Goal: Information Seeking & Learning: Learn about a topic

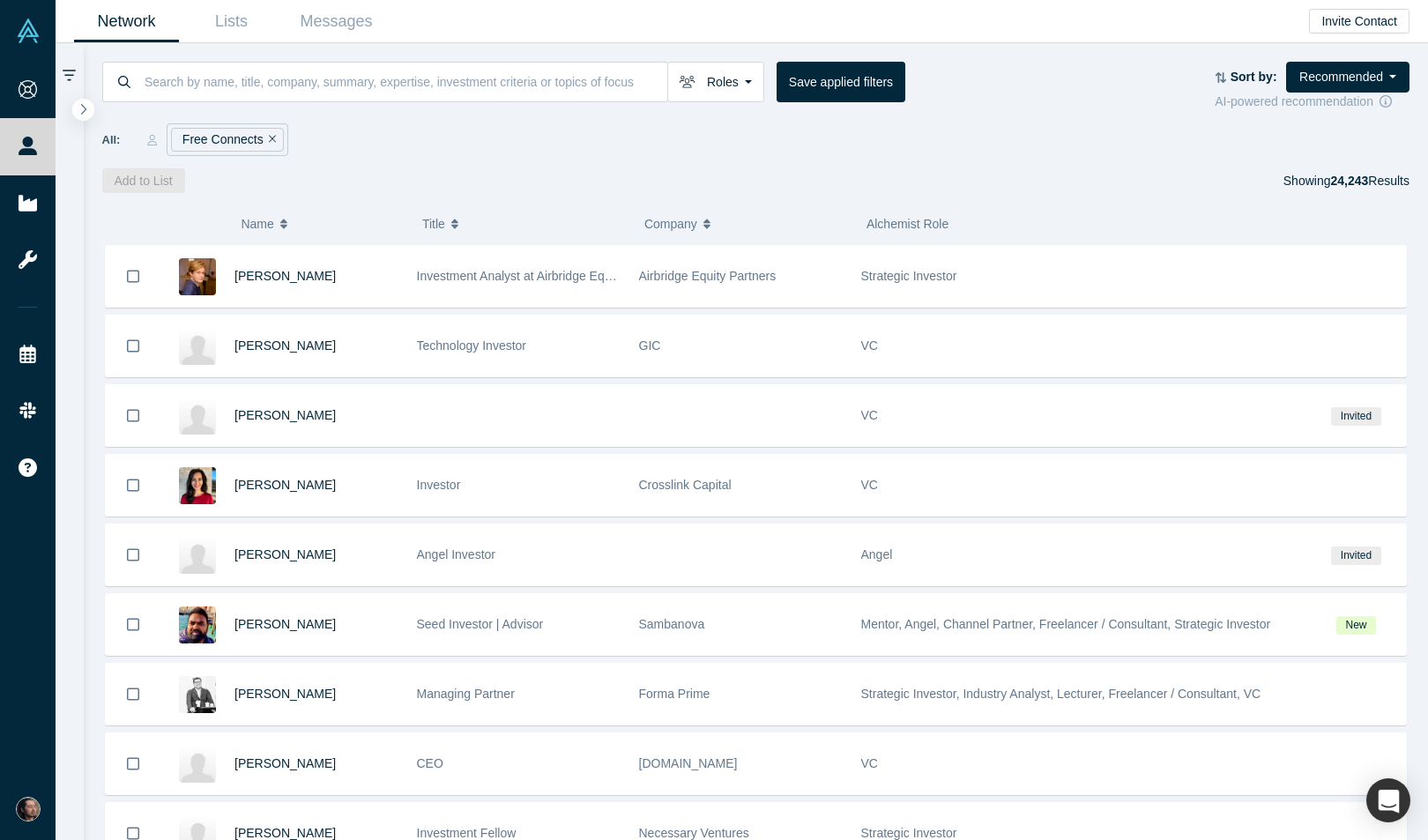
scroll to position [7790, 0]
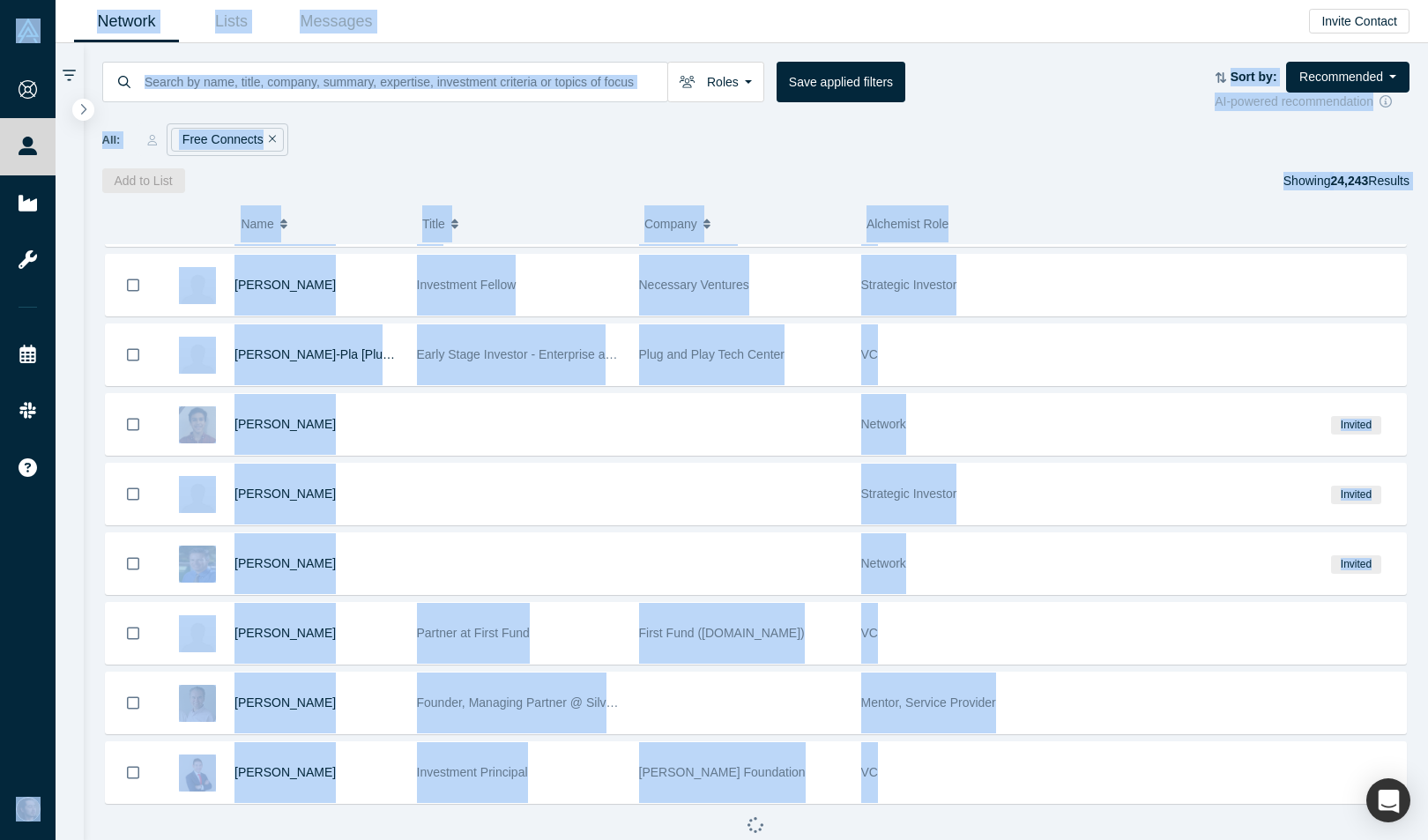
copy body "Onboarding People Startups Resources Events Slack Help Contact Us GDPR My Accou…"
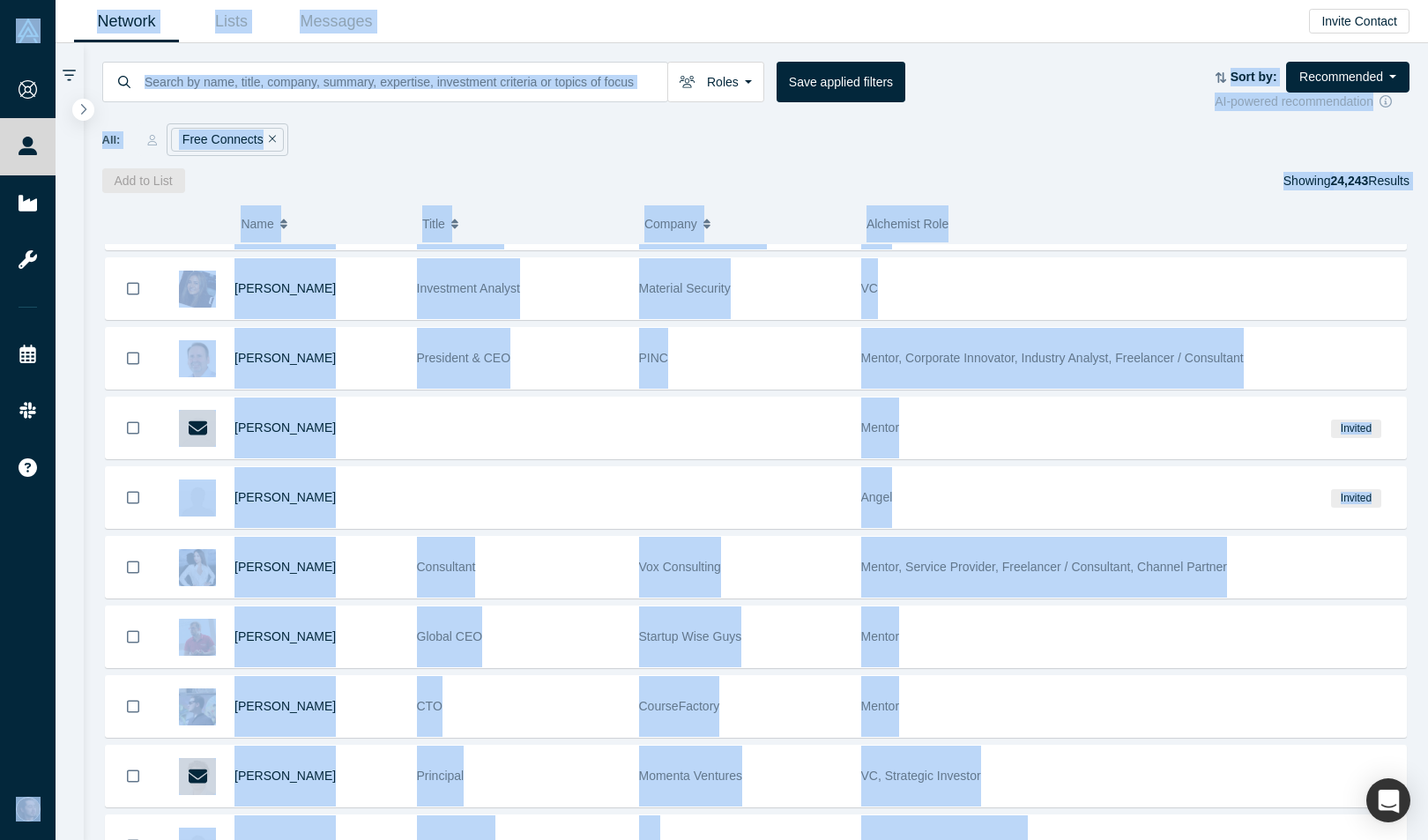
scroll to position [9182, 0]
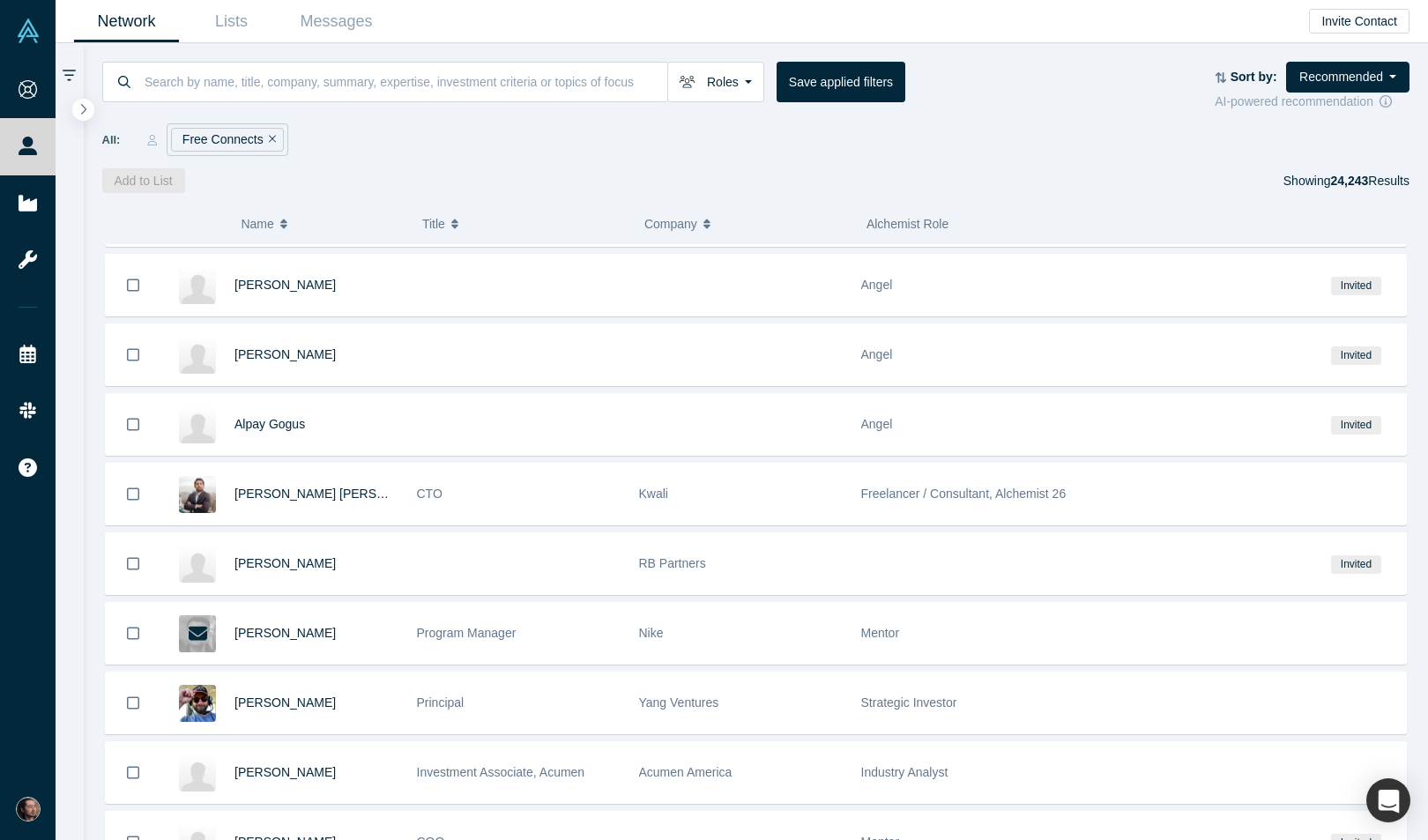
click at [609, 184] on div "Add to List Showing 24,243 Results" at bounding box center [755, 180] width 1308 height 24
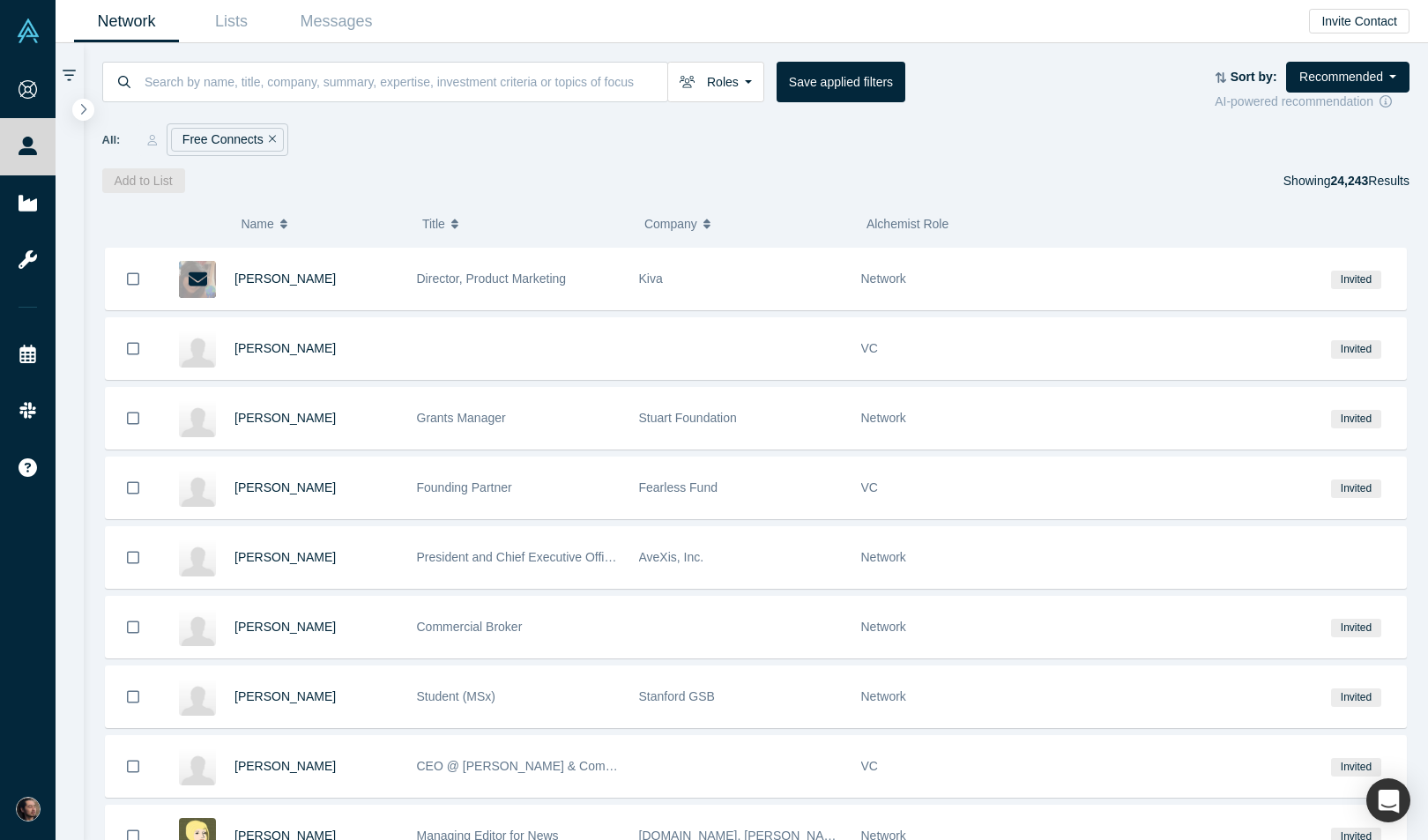
scroll to position [10576, 0]
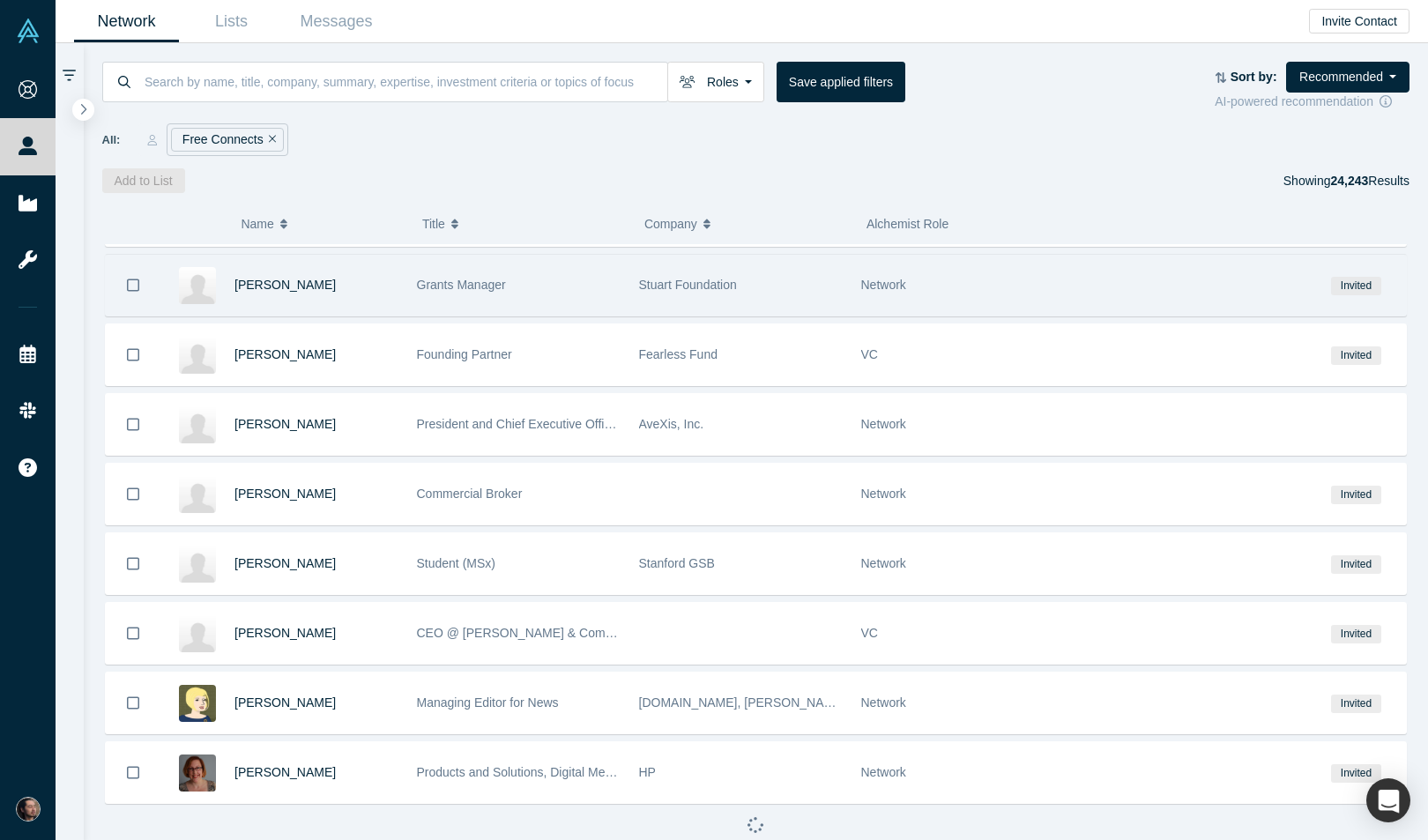
click at [818, 291] on div "Stuart Foundation" at bounding box center [741, 285] width 204 height 60
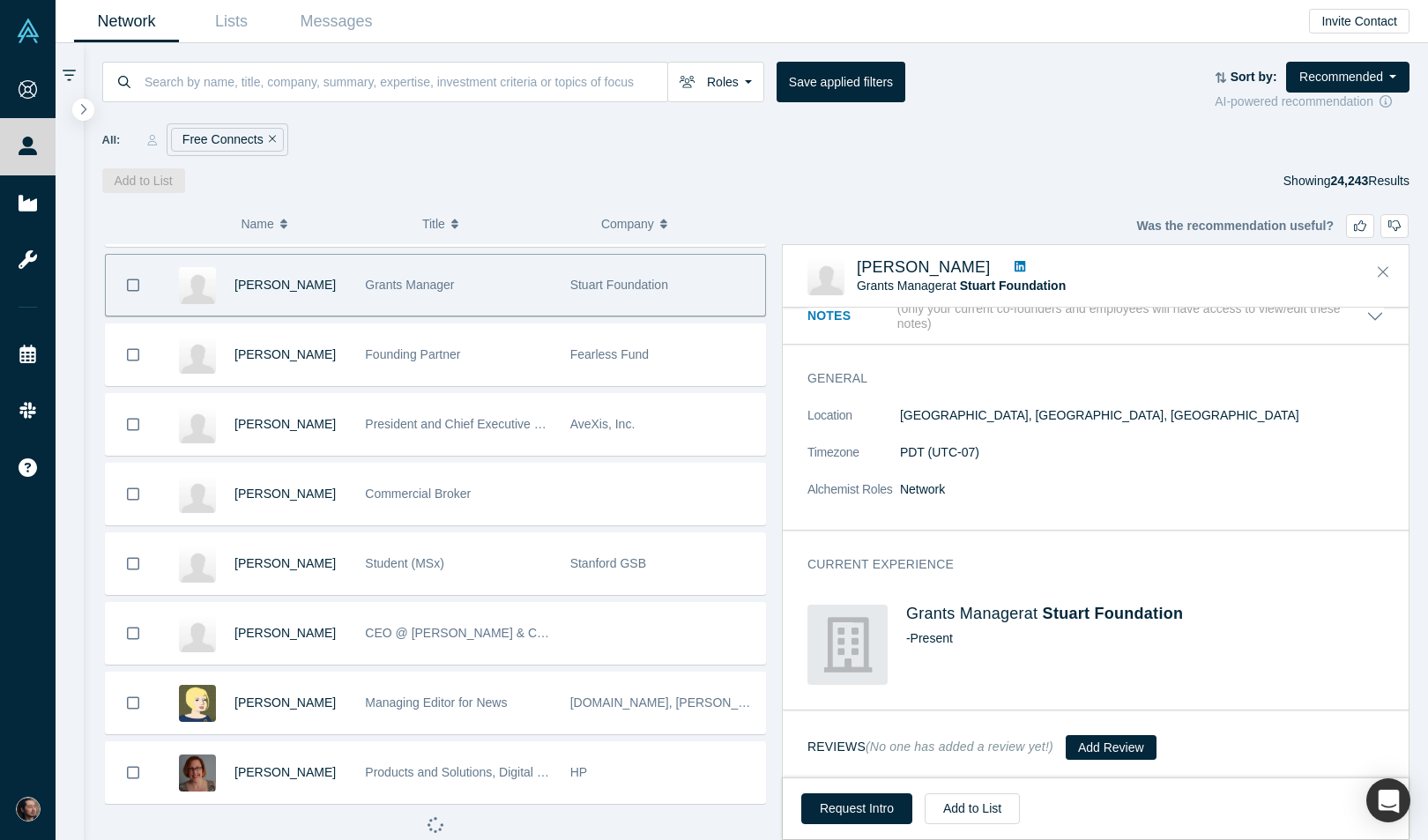
scroll to position [0, 0]
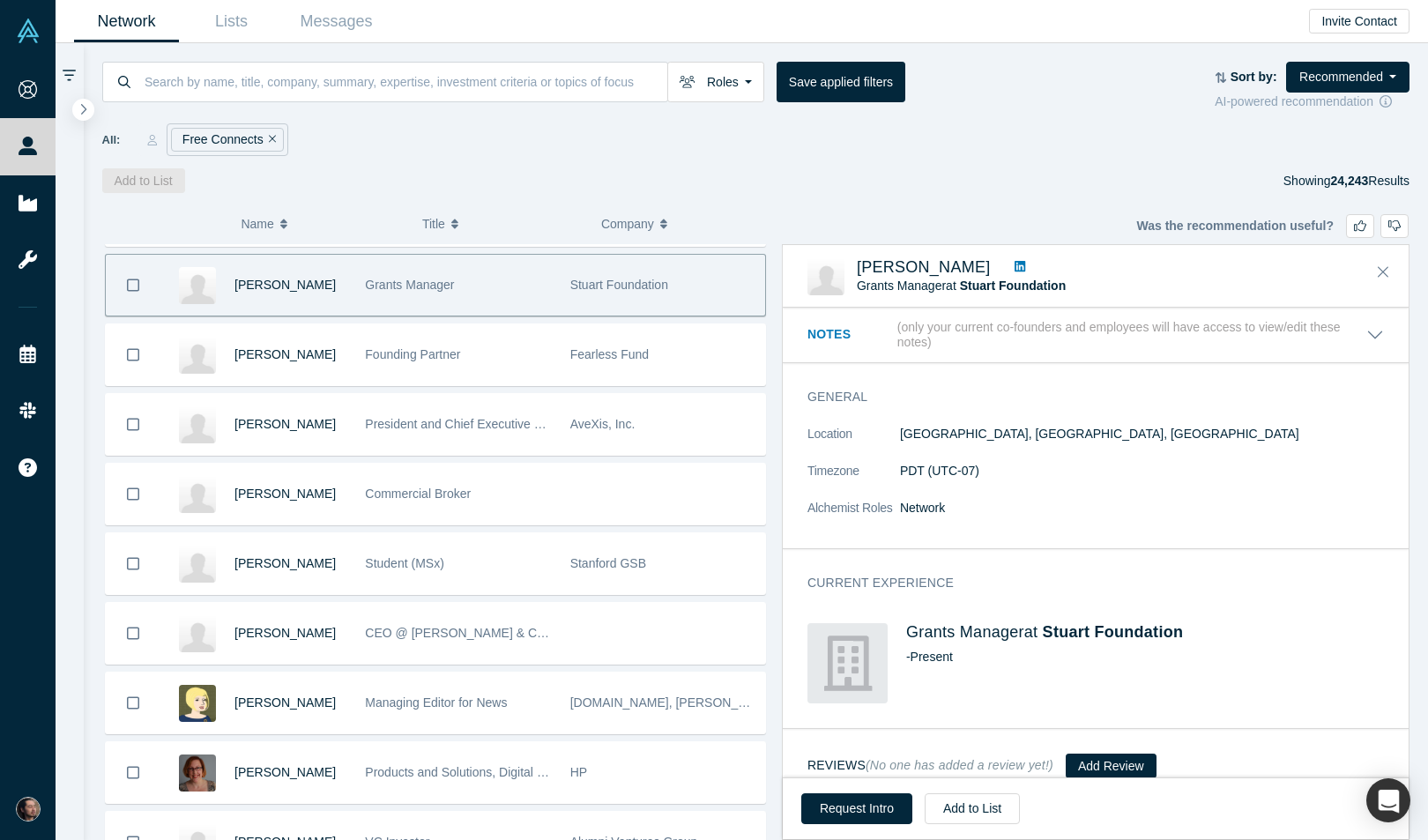
click at [1374, 331] on button "Notes (only your current co-founders and employees will have access to view/edi…" at bounding box center [1096, 334] width 577 height 30
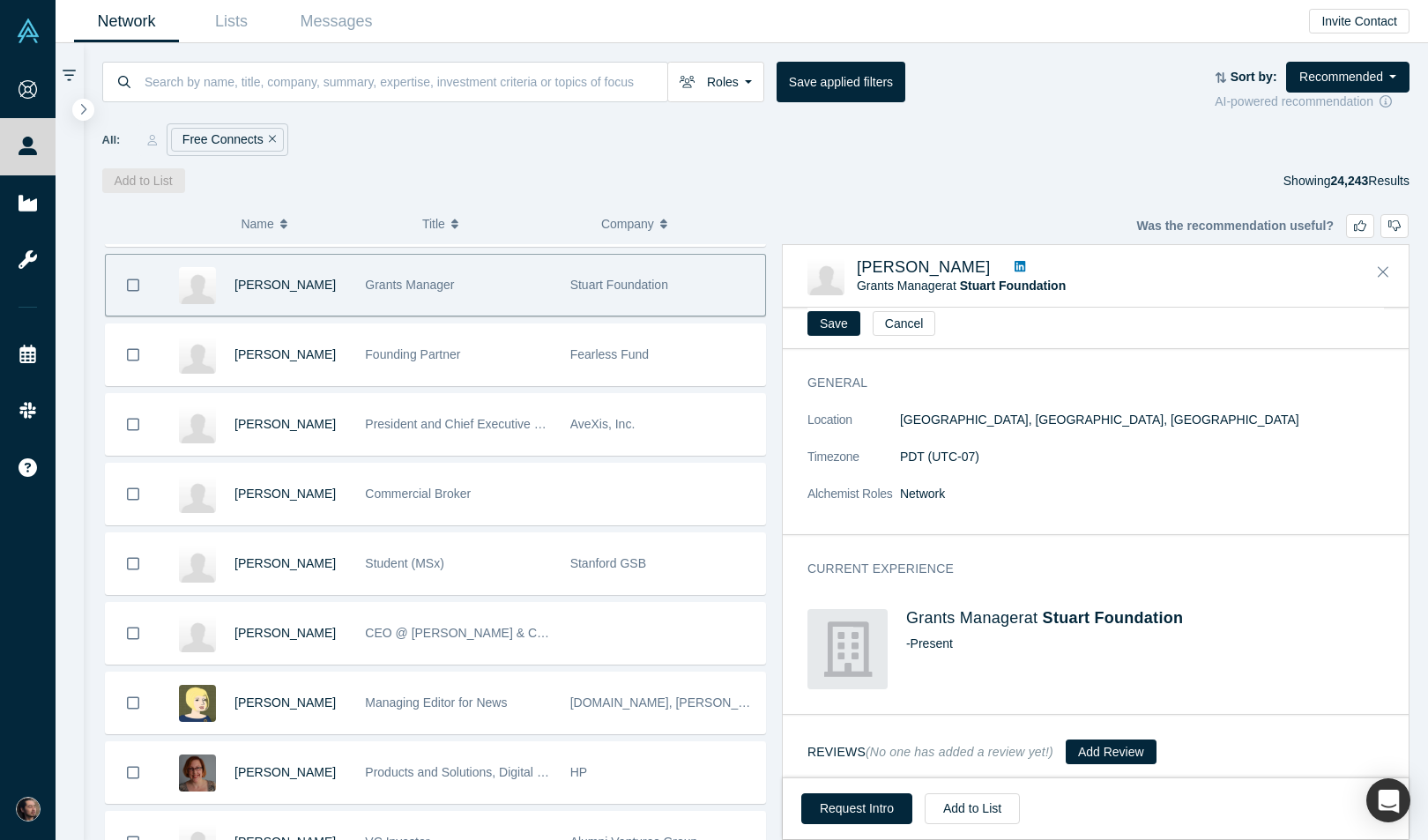
scroll to position [119, 0]
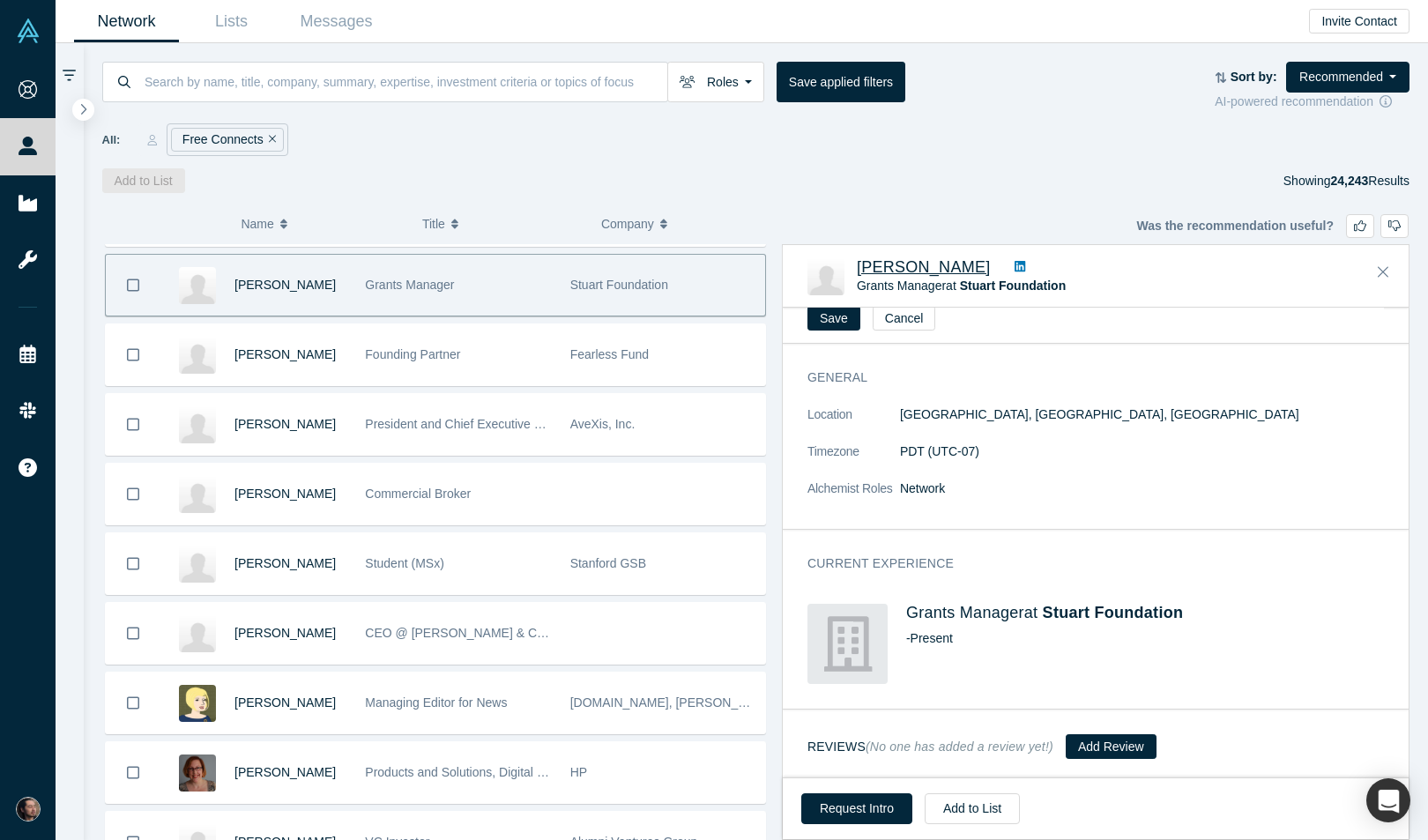
click at [964, 264] on span "[PERSON_NAME]" at bounding box center [924, 268] width 134 height 18
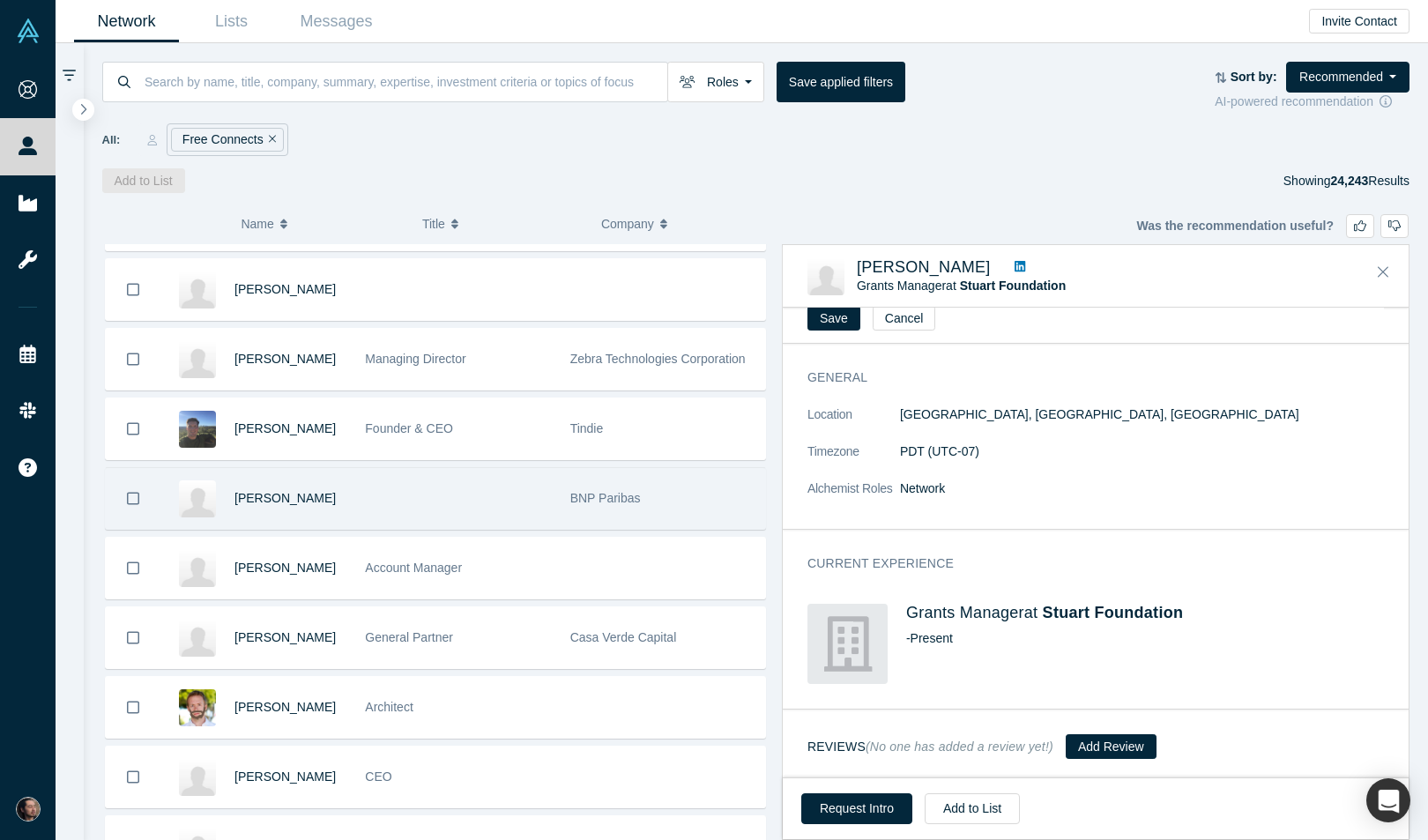
scroll to position [11968, 0]
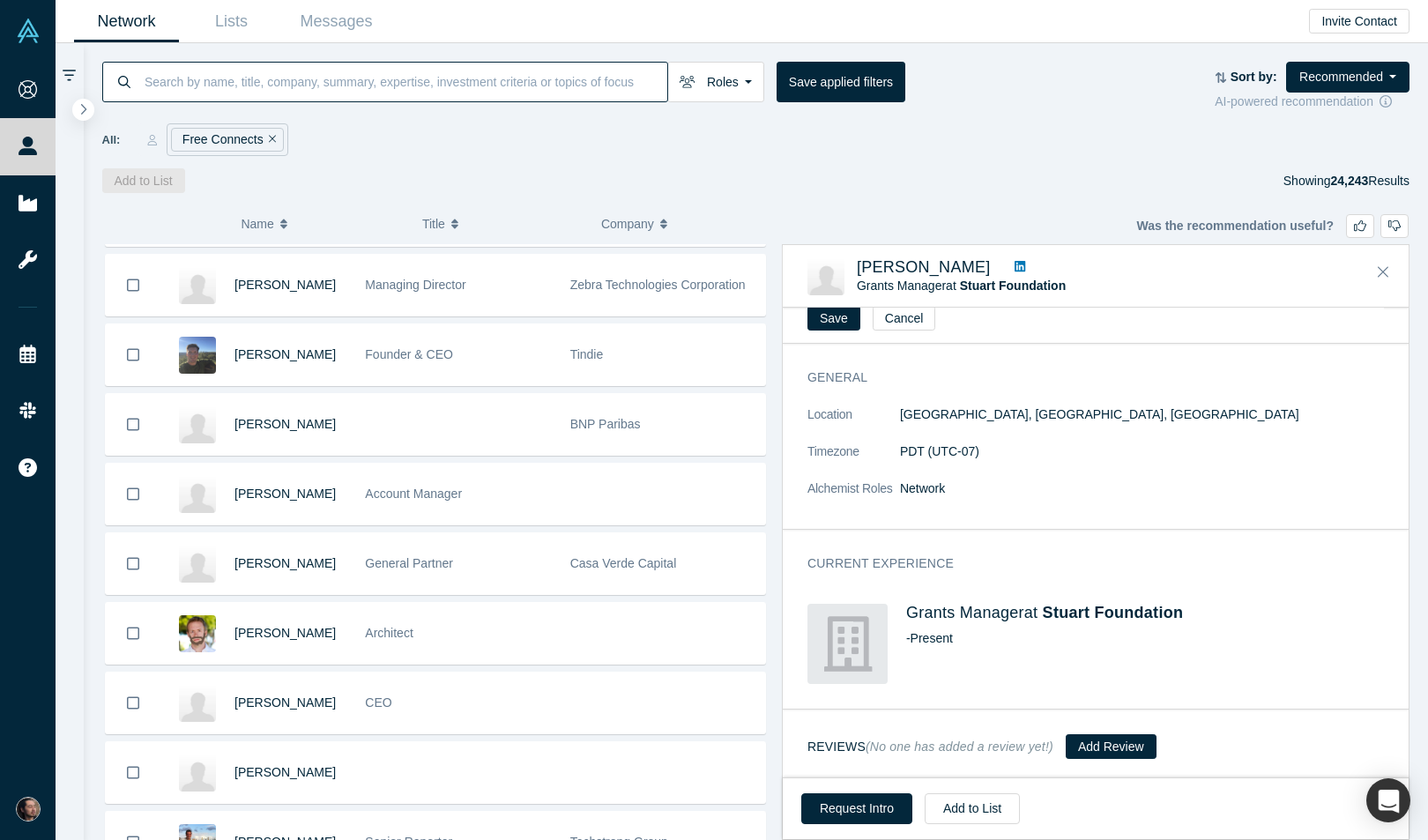
click at [279, 101] on input at bounding box center [405, 81] width 525 height 41
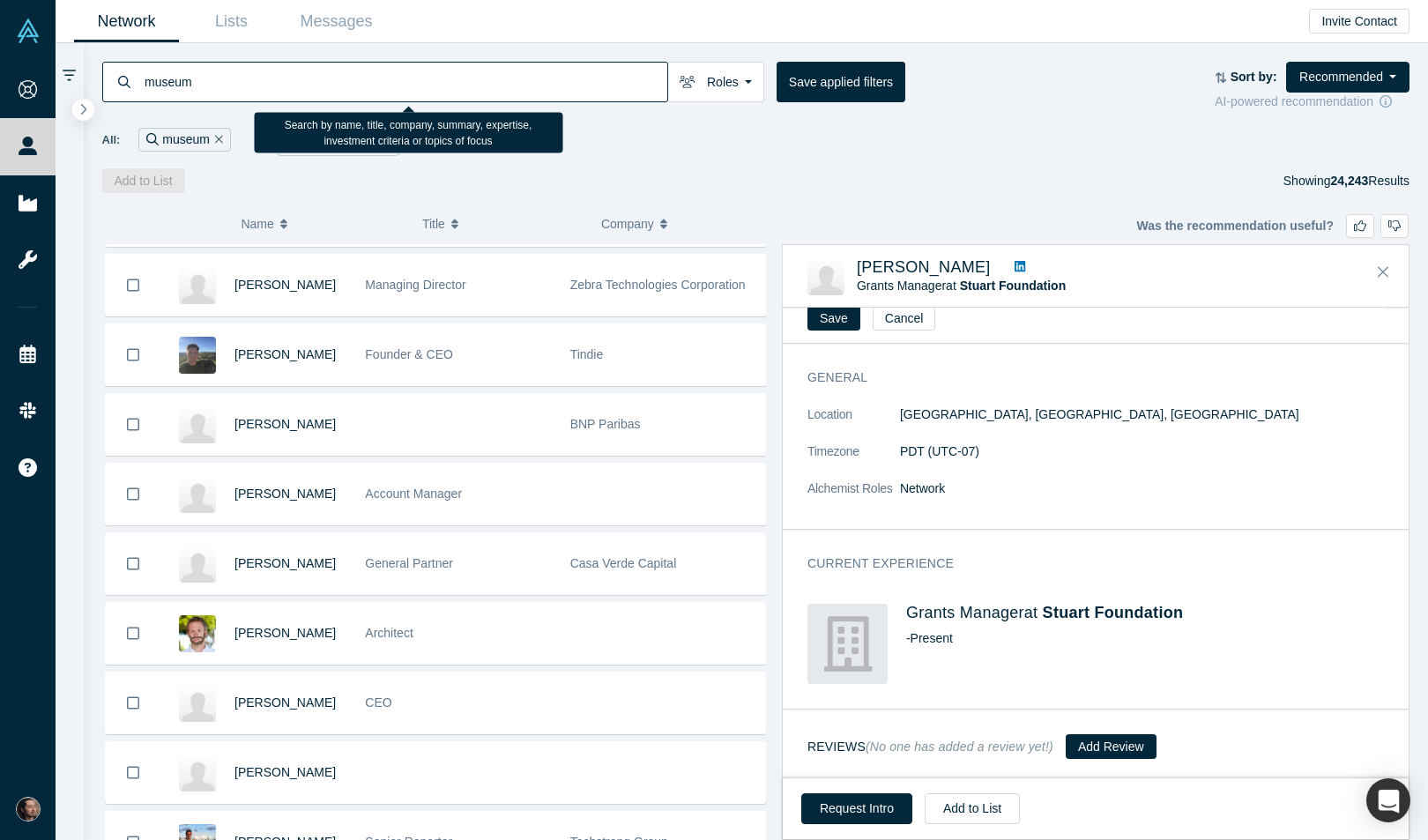
type input "museum"
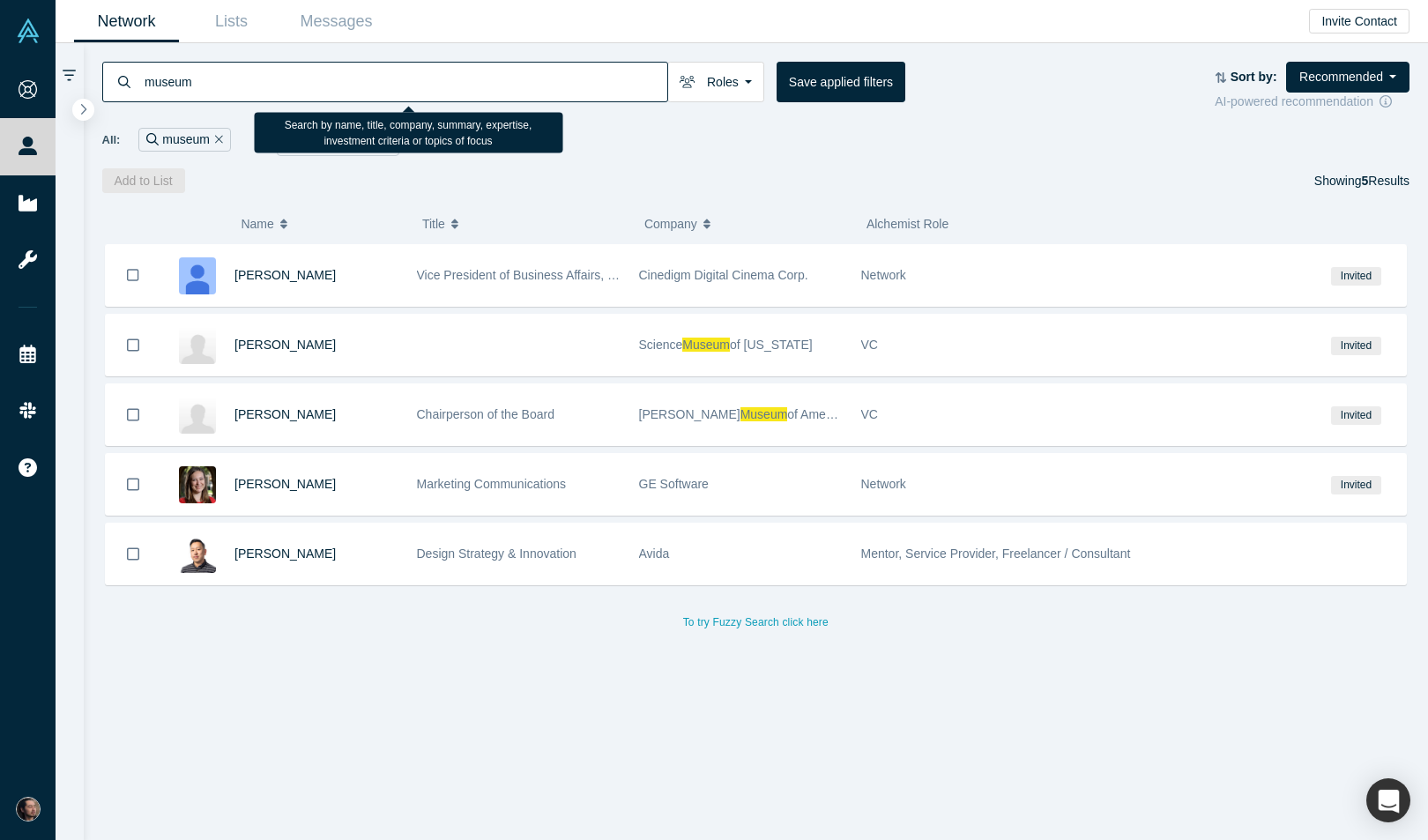
click at [630, 201] on div "( 0 ) Name Title Company Alchemist Role Alison Choppelas Vice President of Busi…" at bounding box center [756, 516] width 1346 height 647
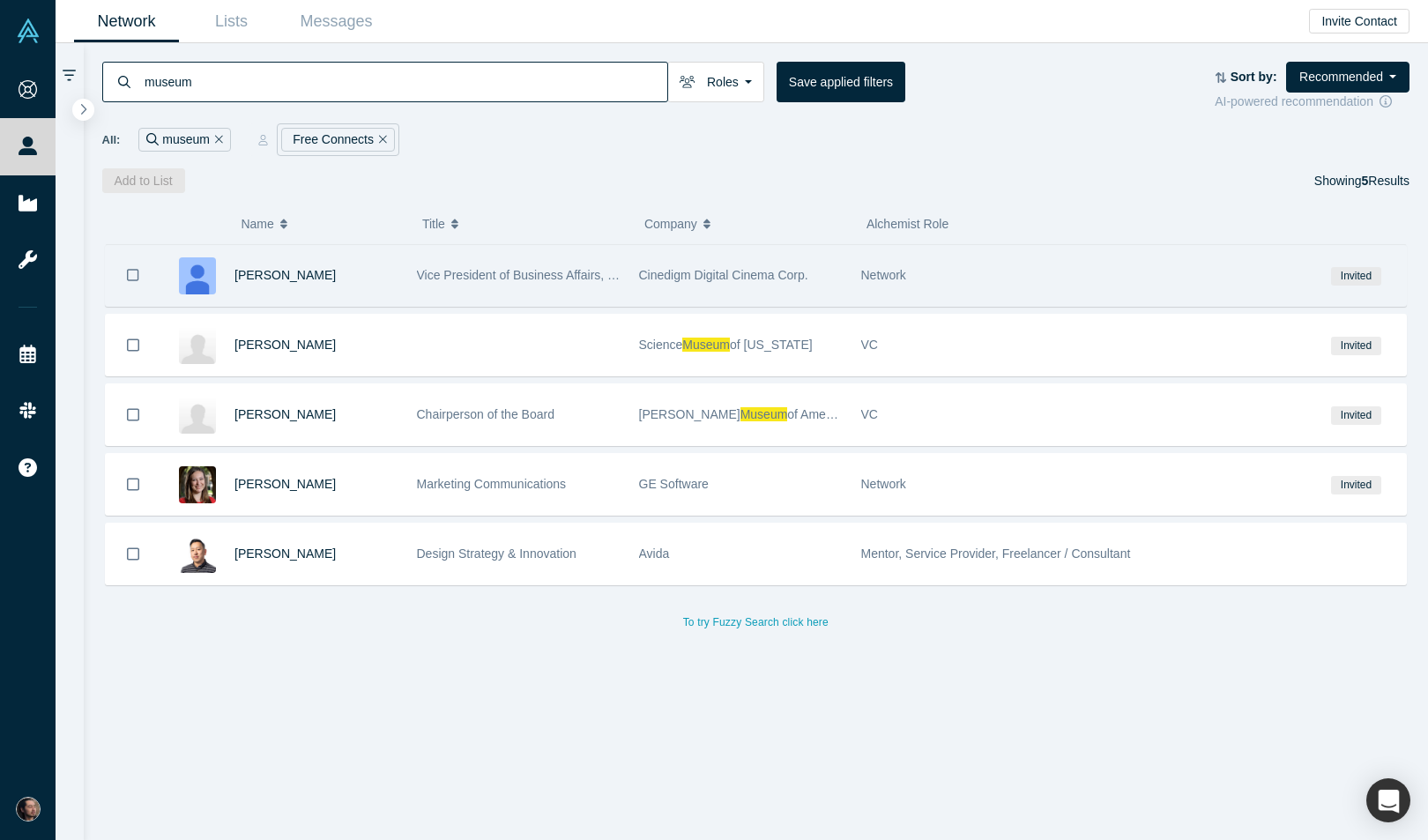
click at [349, 263] on div "Alison Choppelas" at bounding box center [316, 275] width 164 height 60
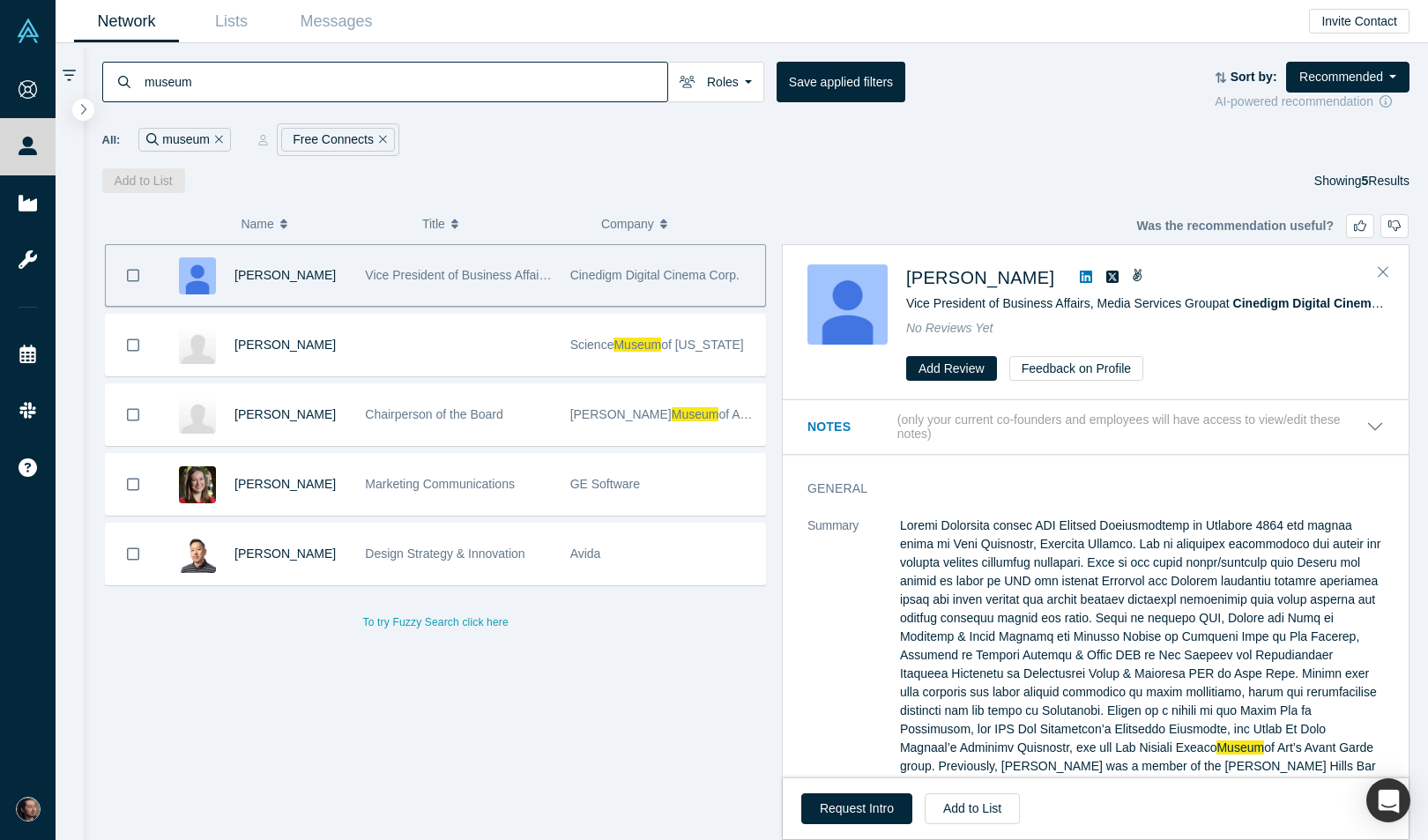
click at [1081, 271] on icon at bounding box center [1086, 277] width 13 height 13
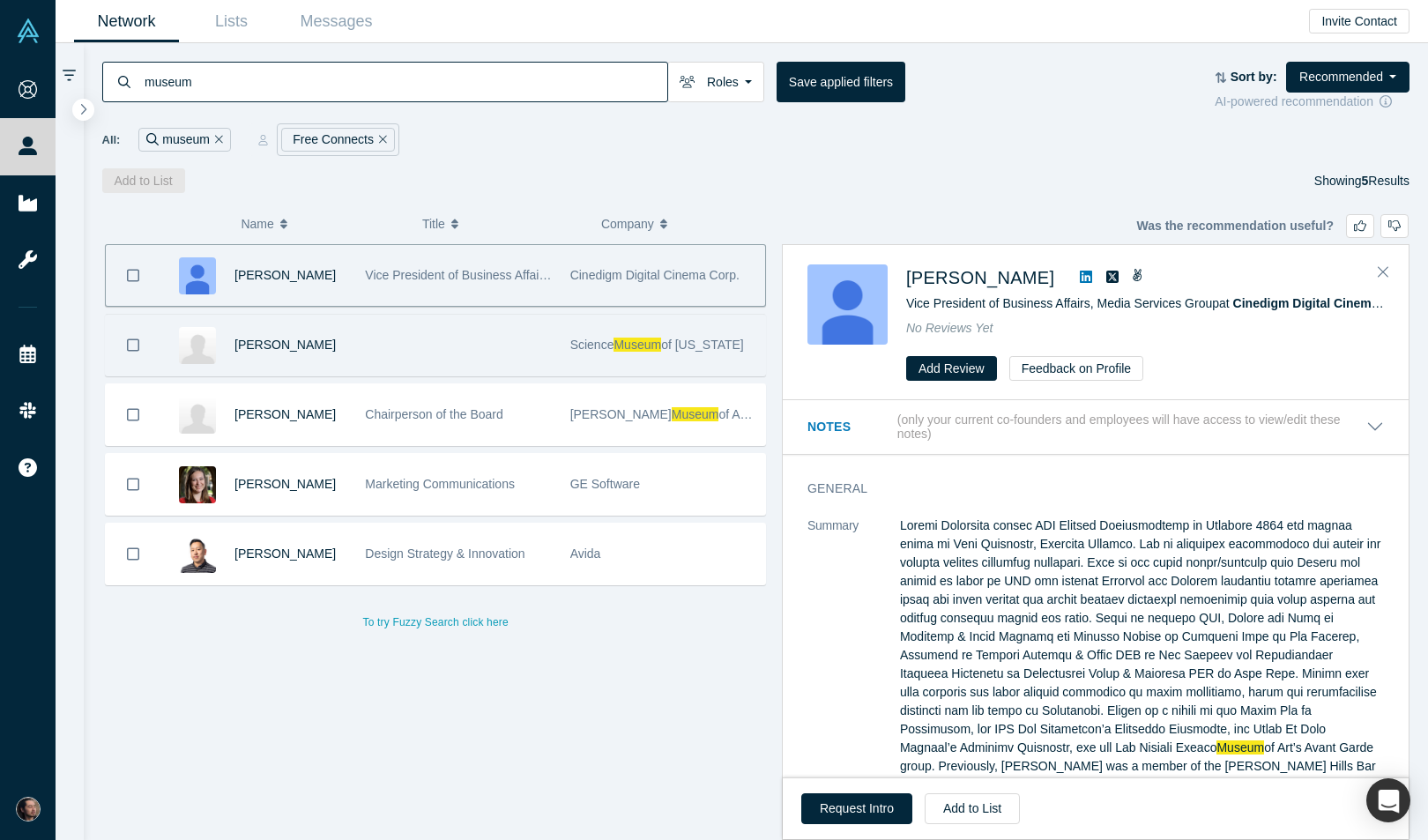
click at [539, 343] on div at bounding box center [458, 344] width 205 height 60
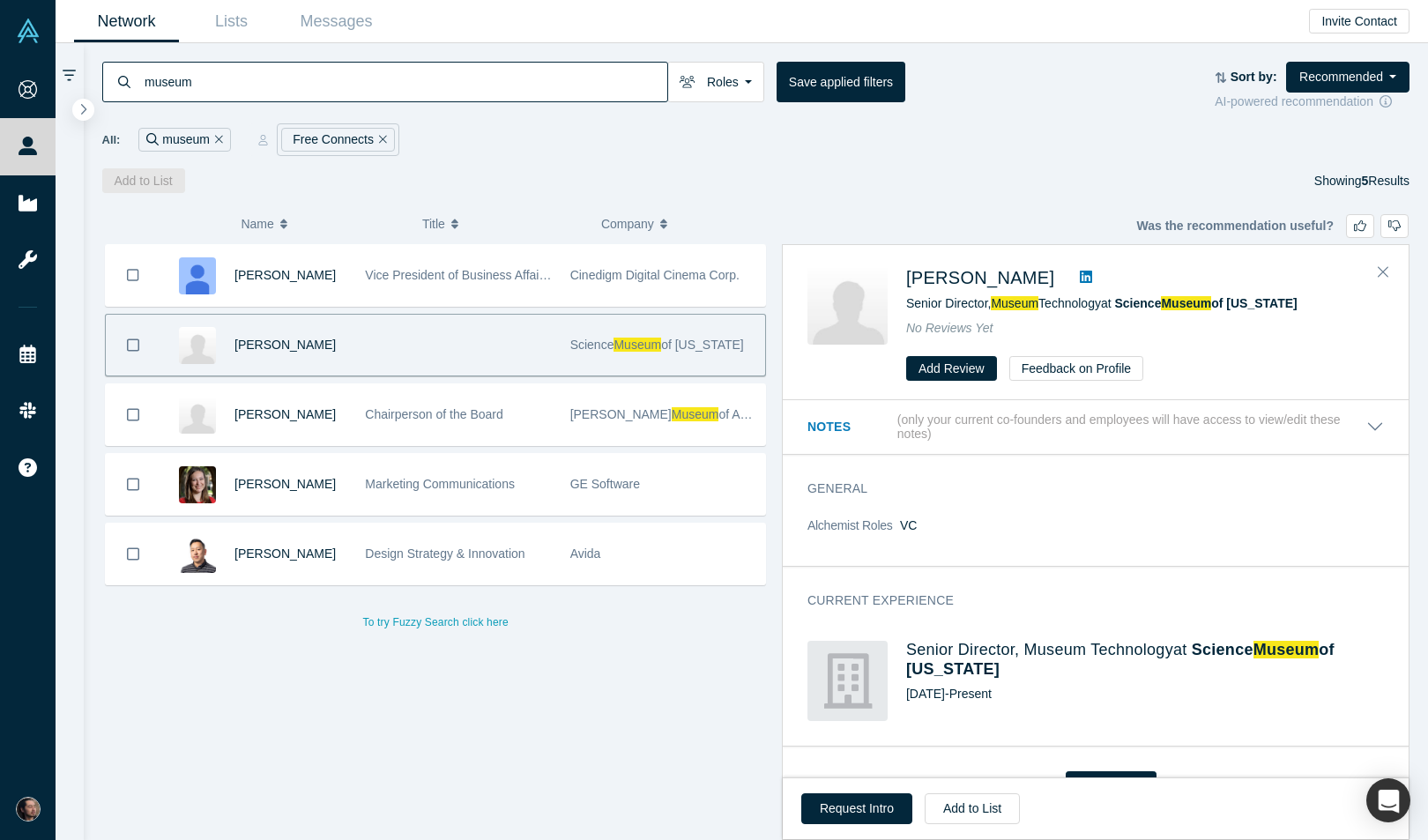
click at [1080, 282] on icon at bounding box center [1086, 277] width 13 height 13
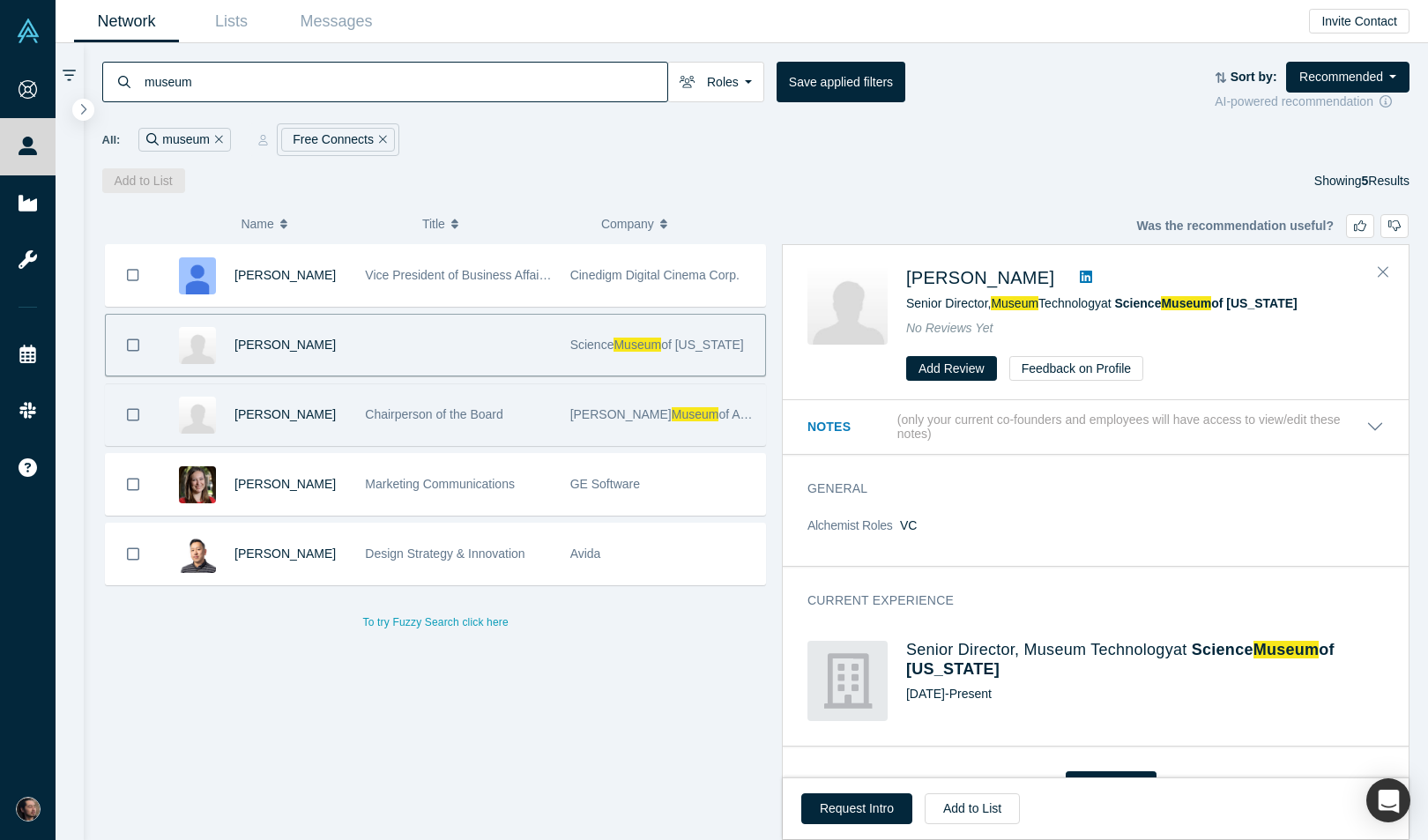
click at [664, 401] on div "Crystal Bridges Museum of American Art" at bounding box center [664, 414] width 186 height 60
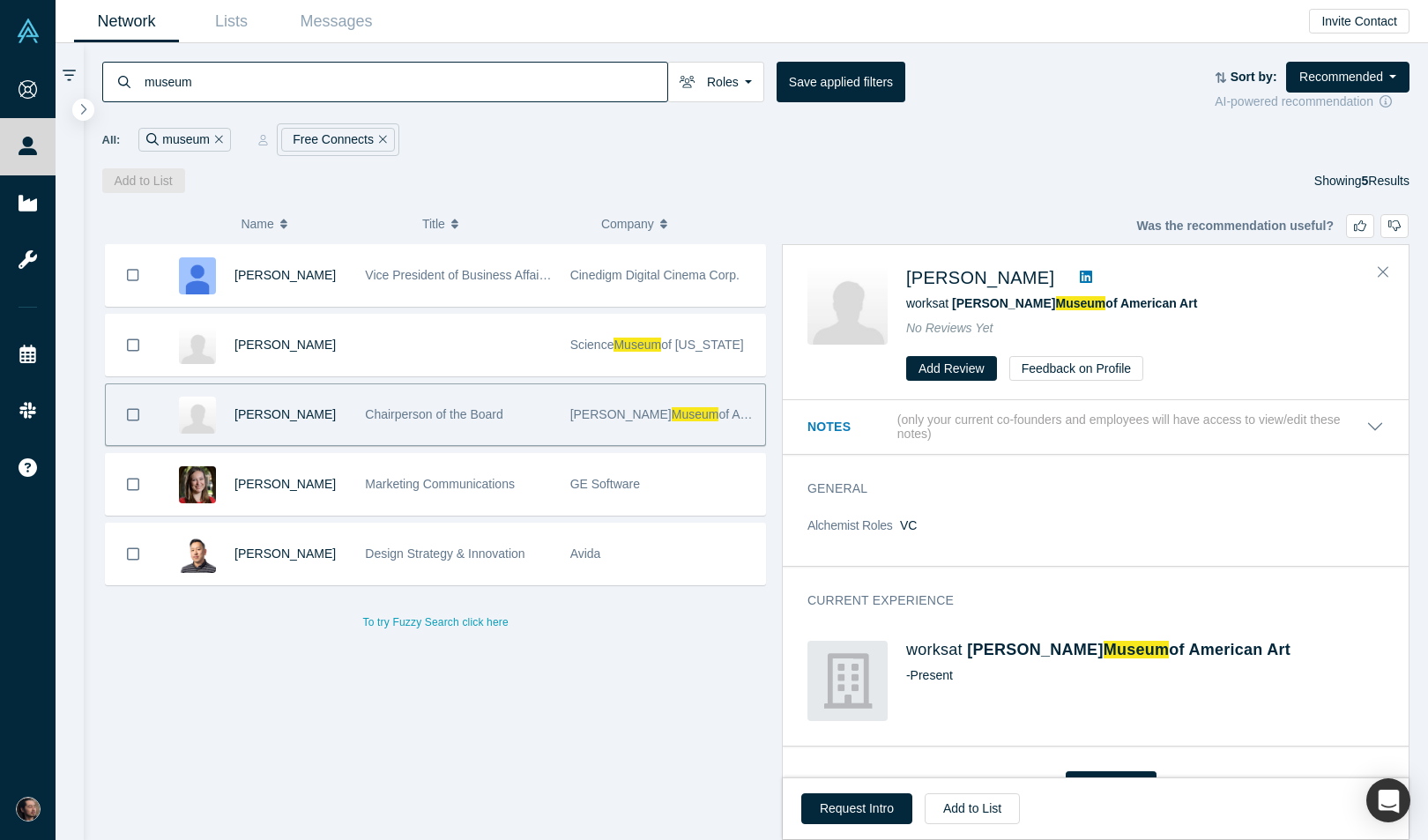
click at [1093, 270] on icon at bounding box center [1086, 277] width 13 height 13
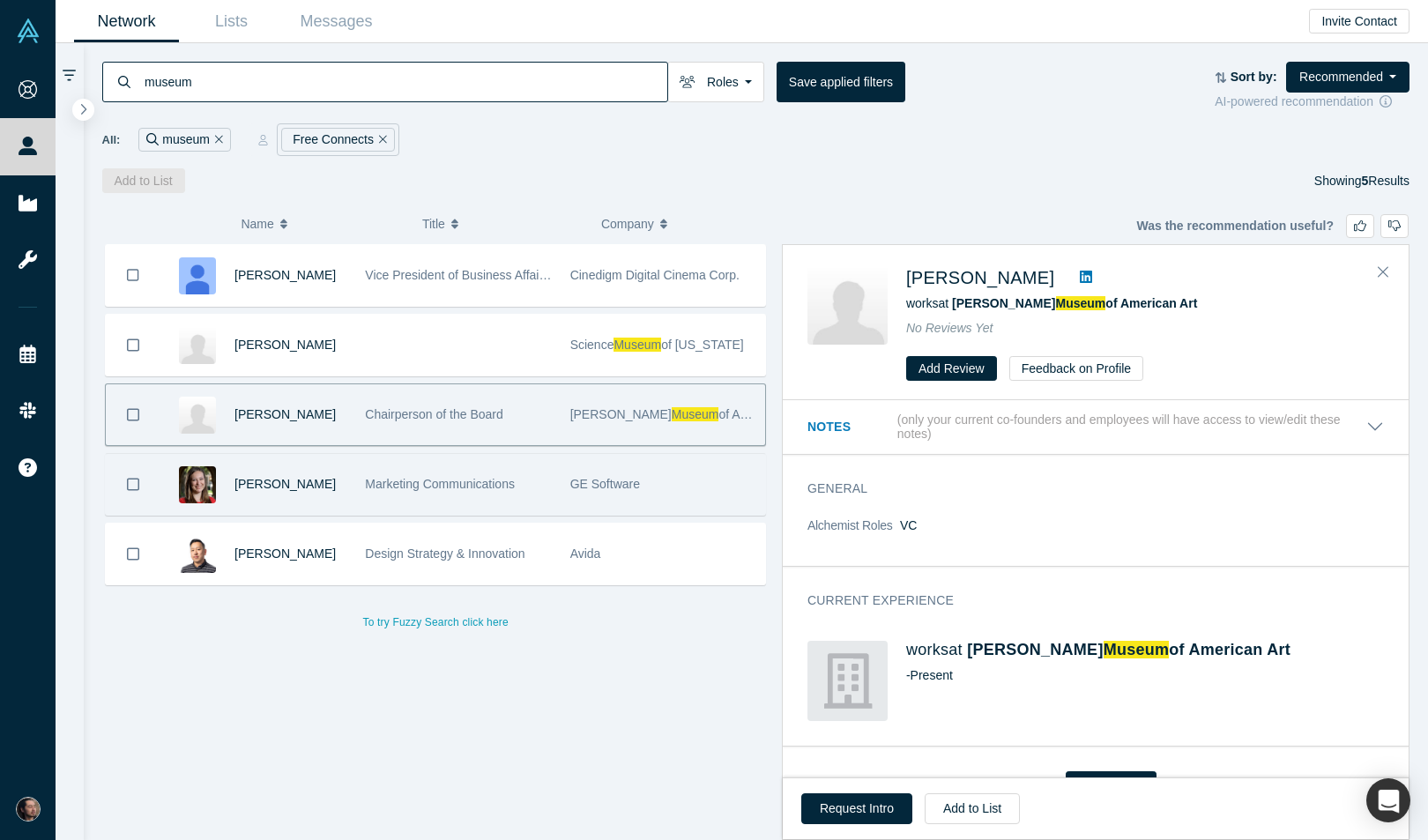
click at [636, 479] on span "GE Software" at bounding box center [605, 484] width 69 height 14
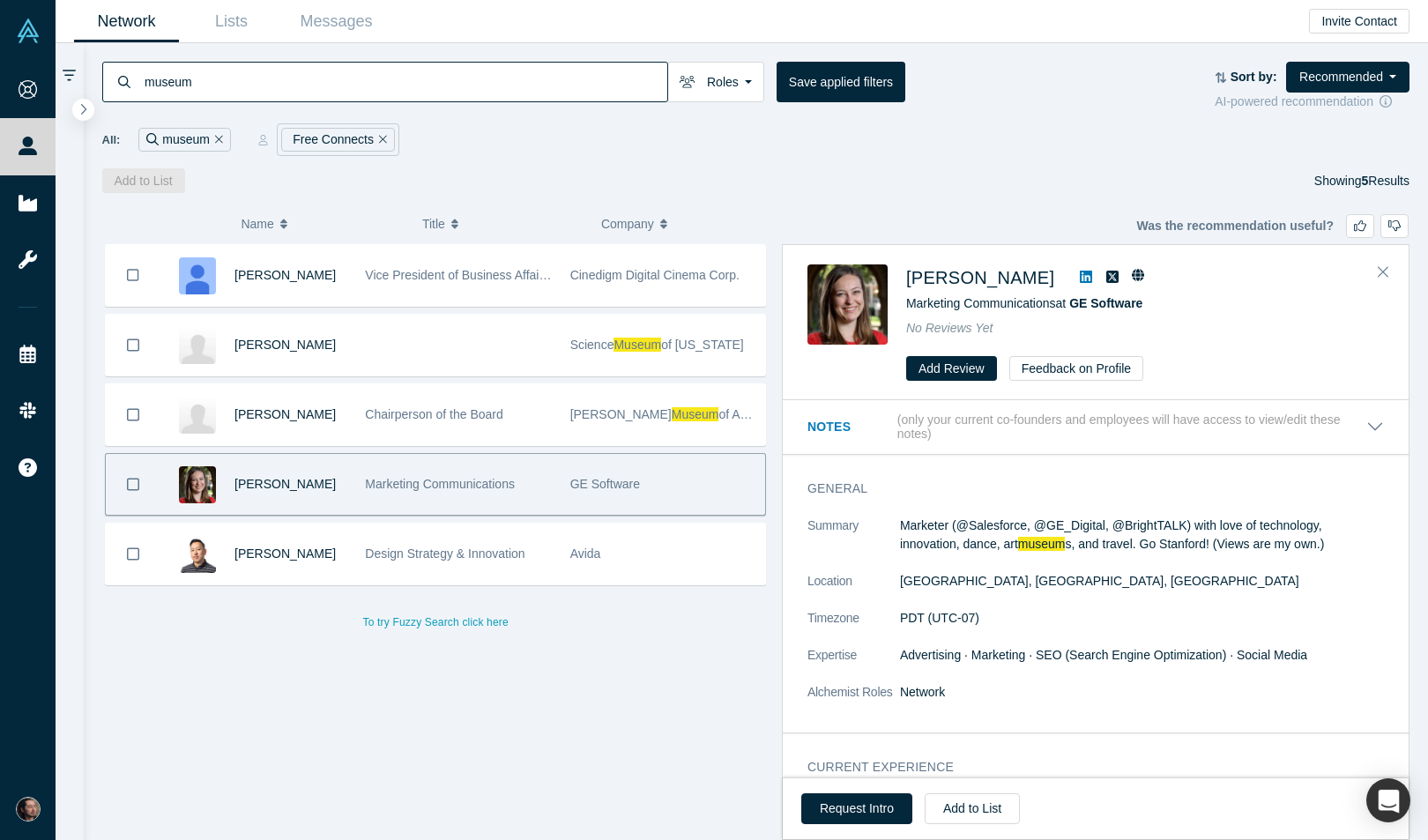
click at [1080, 283] on icon at bounding box center [1086, 277] width 13 height 13
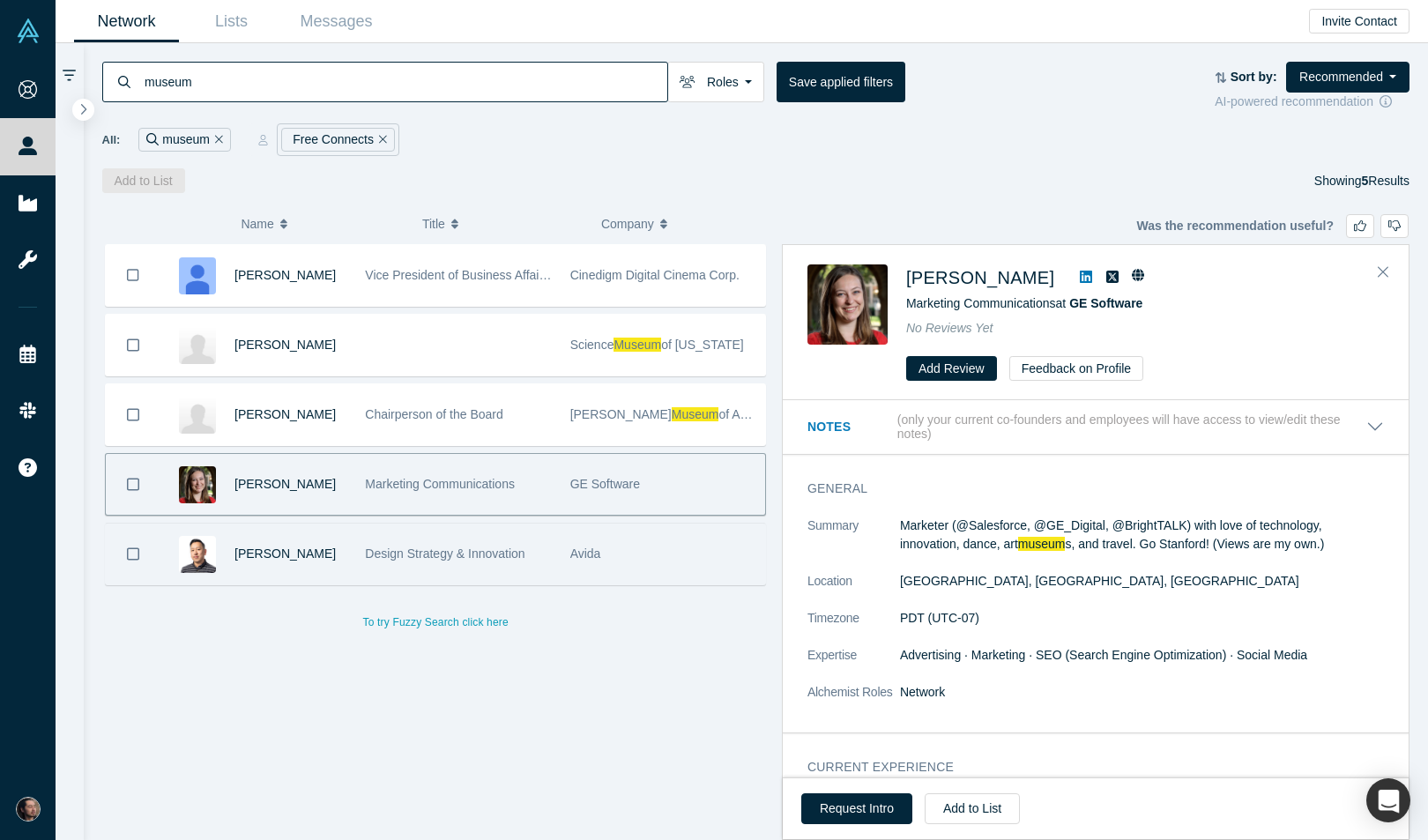
click at [621, 537] on div "Avida" at bounding box center [664, 553] width 186 height 60
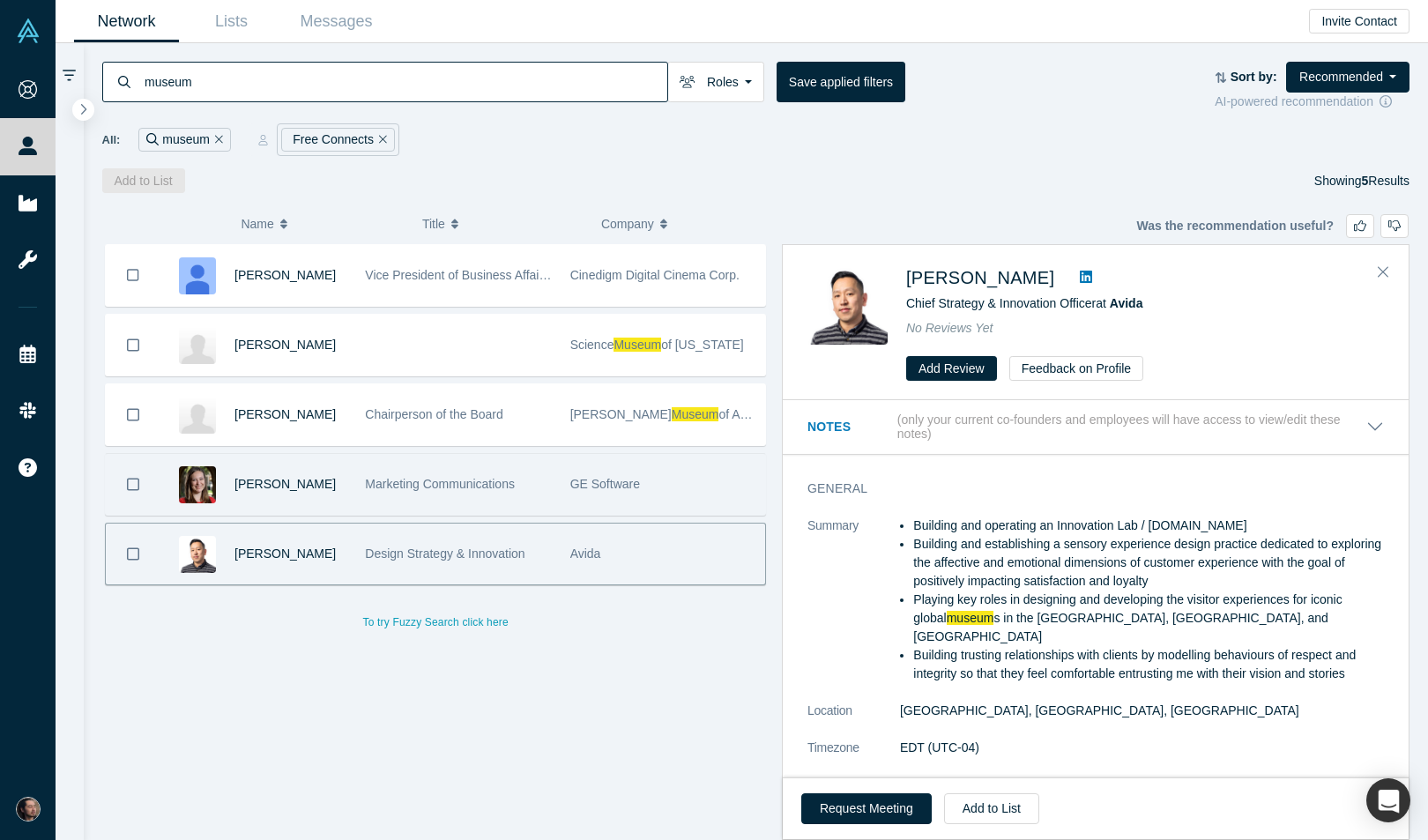
click at [1080, 271] on icon at bounding box center [1086, 277] width 13 height 13
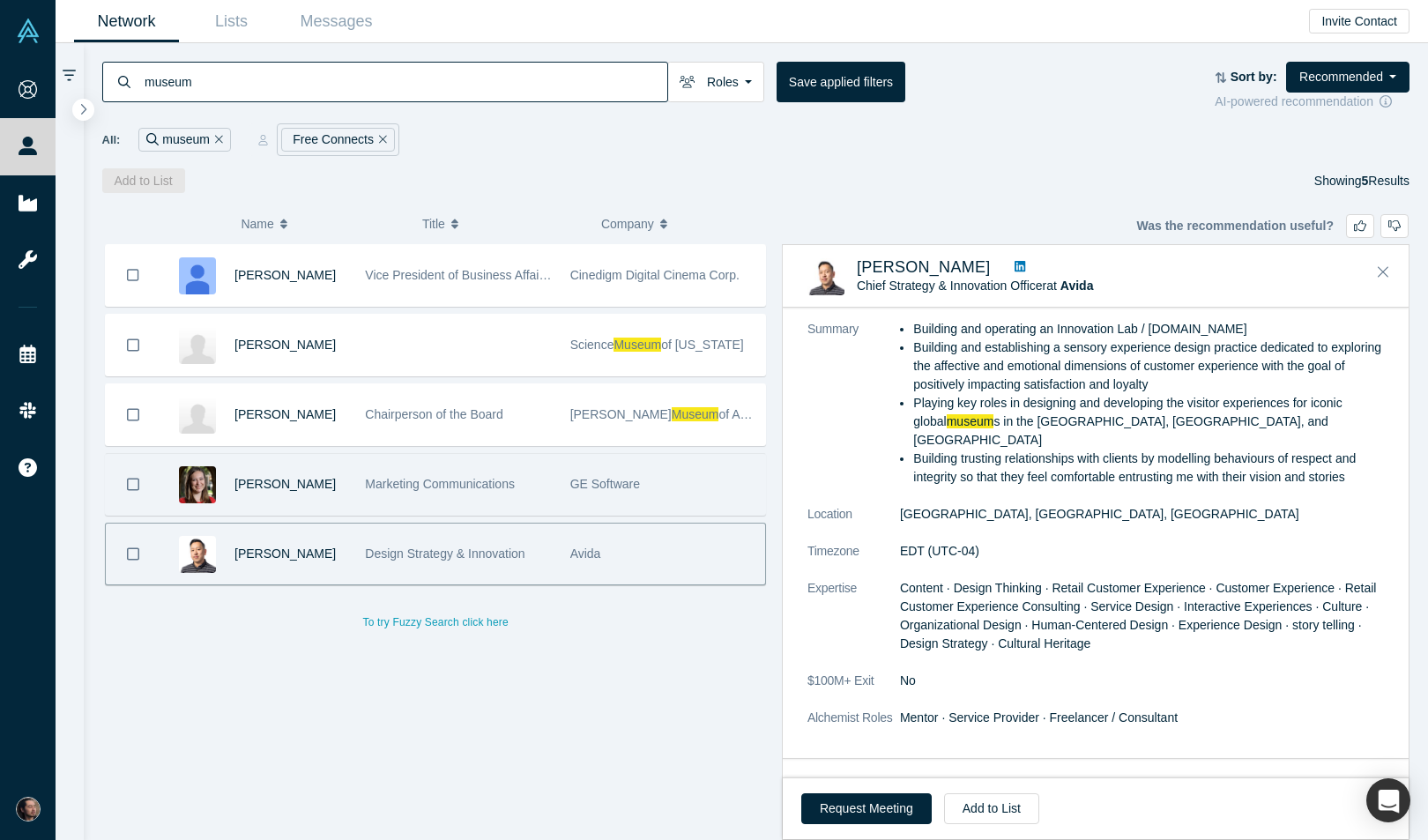
scroll to position [132, 0]
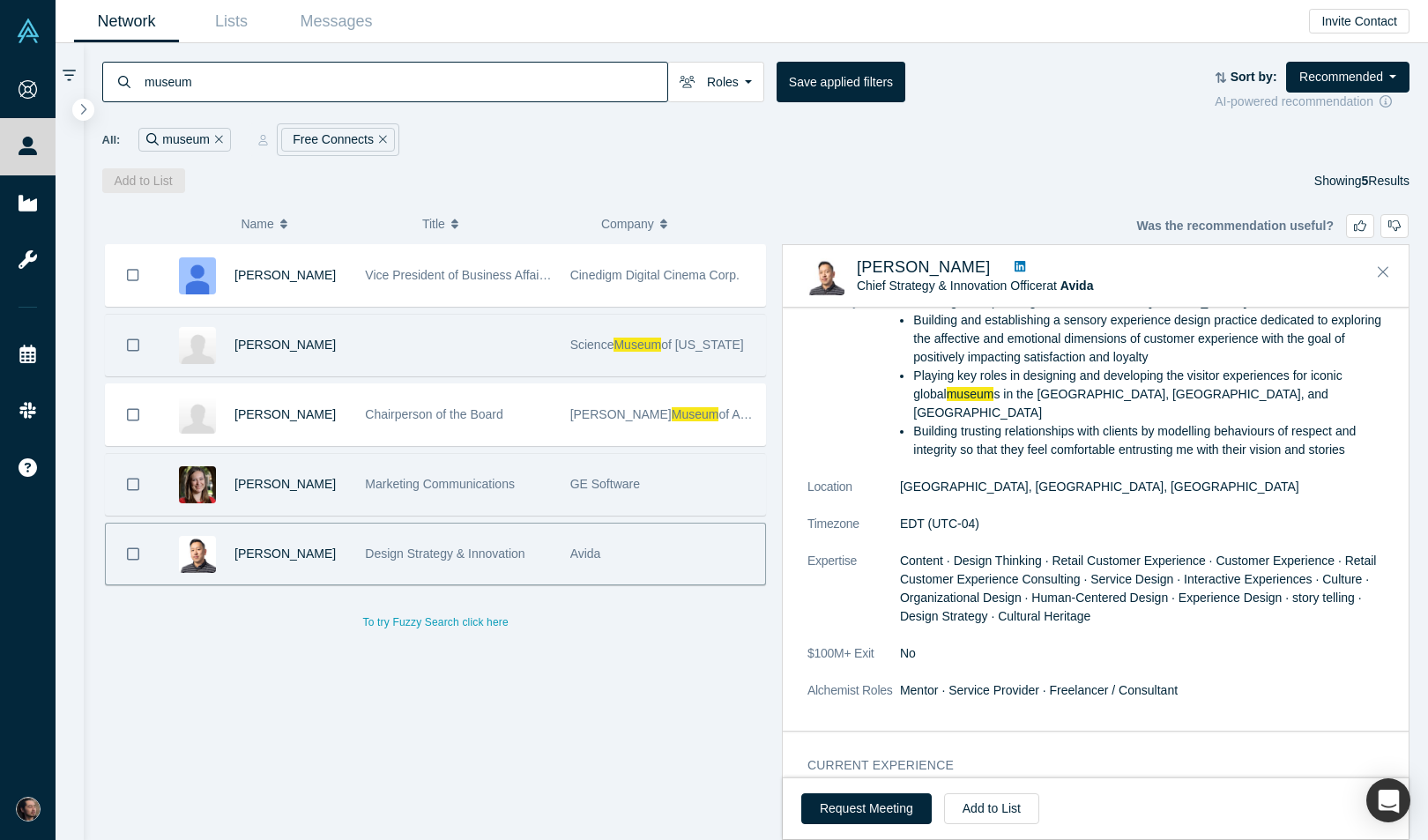
click at [421, 342] on div at bounding box center [458, 344] width 205 height 60
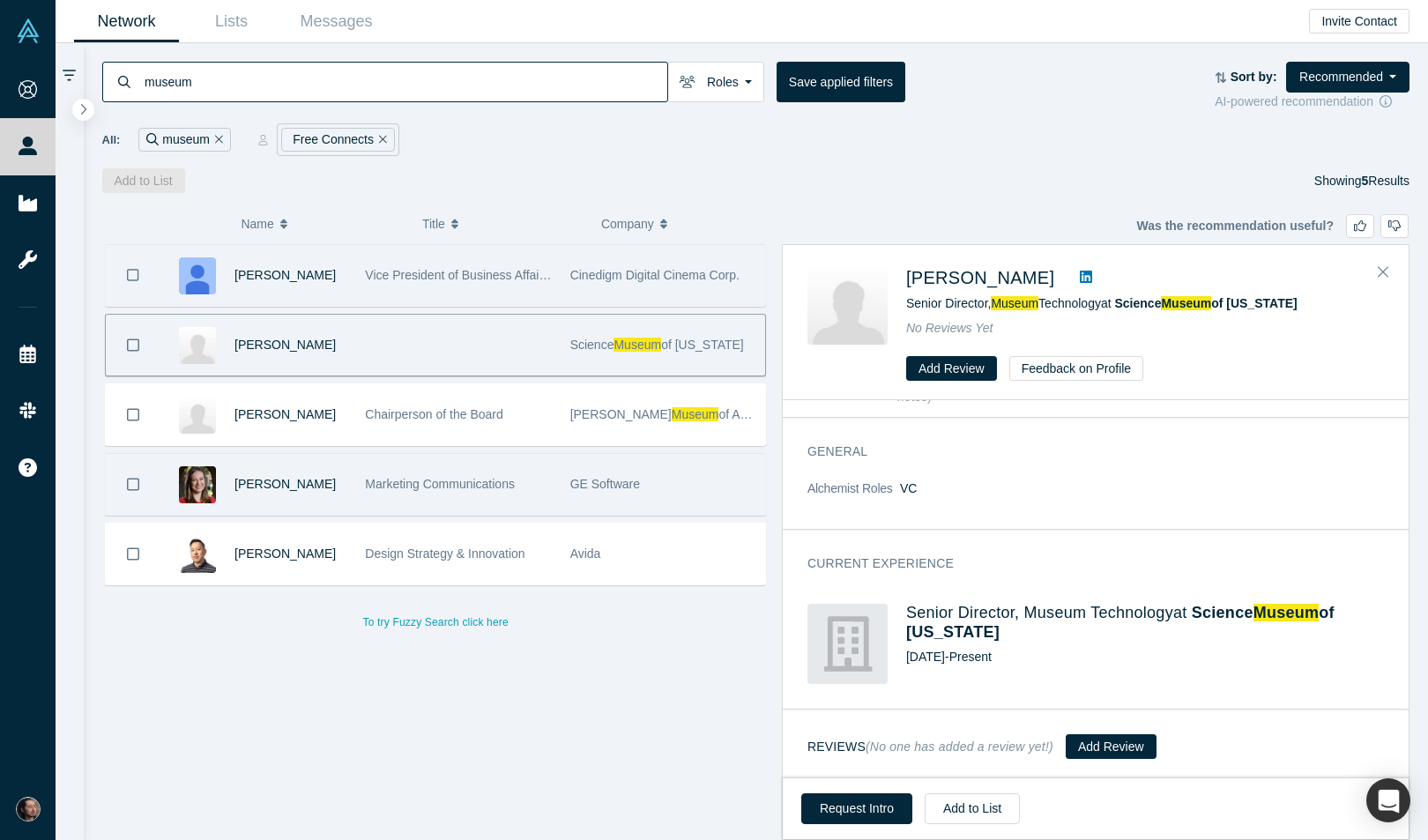
scroll to position [0, 0]
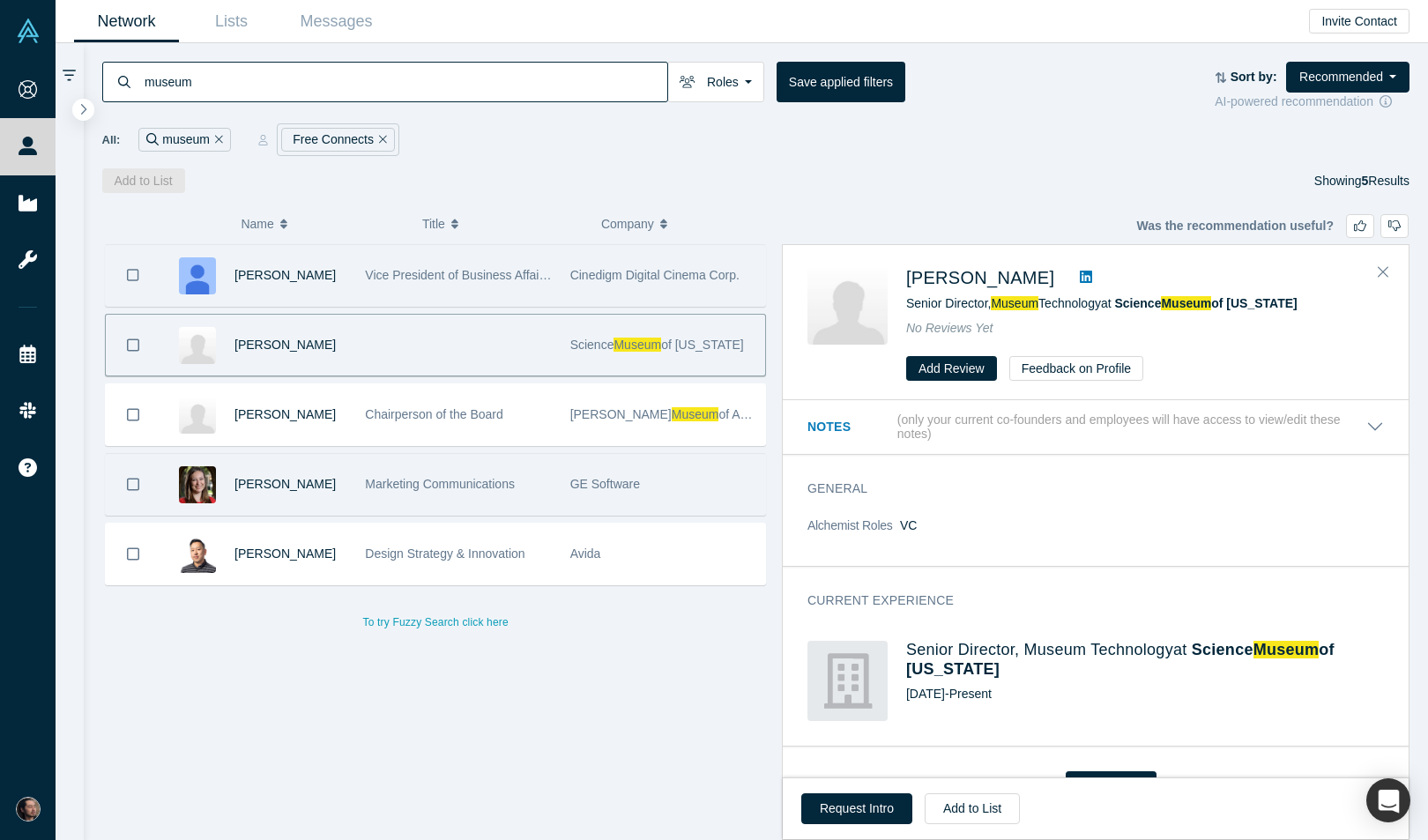
click at [469, 283] on div "Vice President of Business Affairs, Media Services Group" at bounding box center [458, 275] width 186 height 60
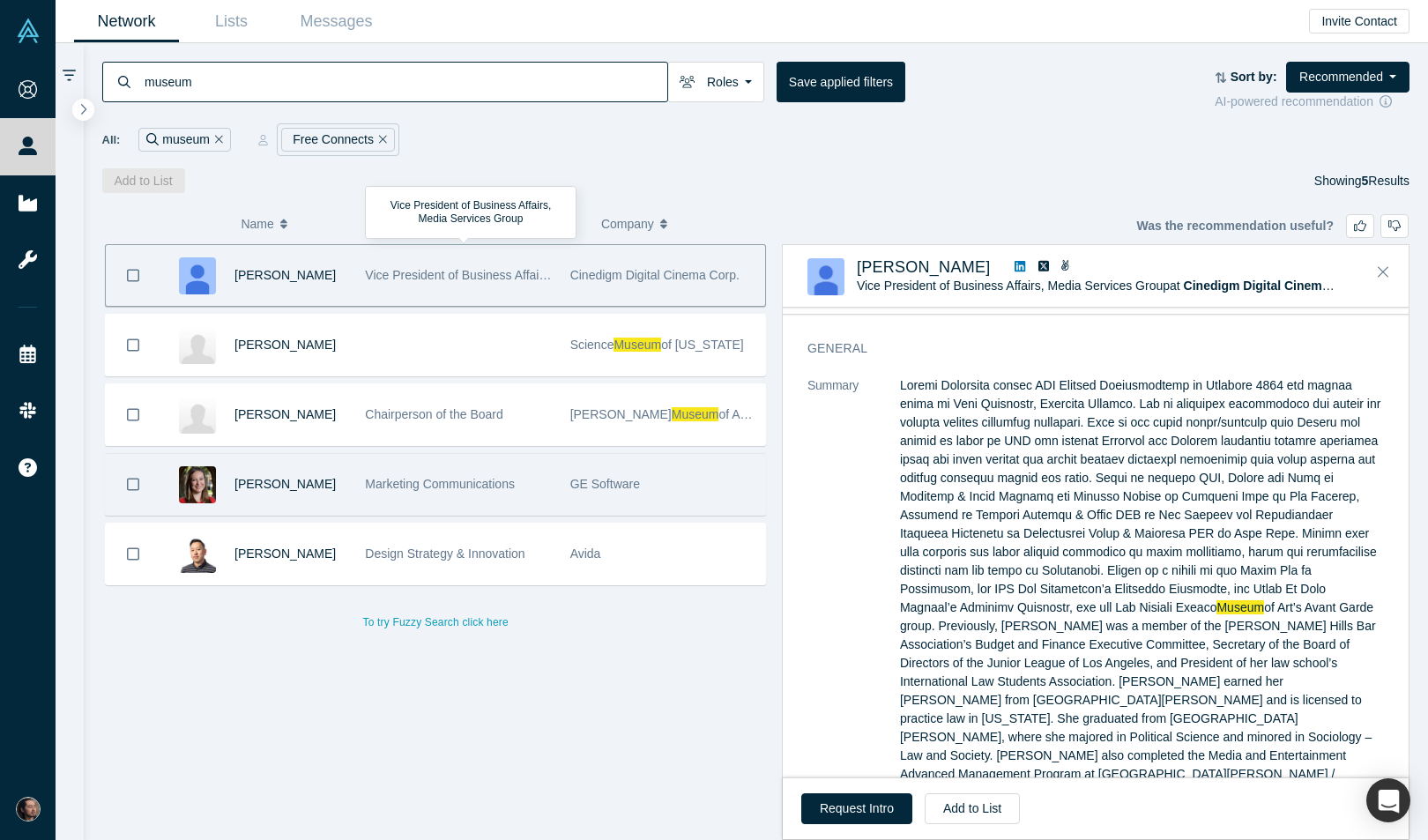
scroll to position [54, 0]
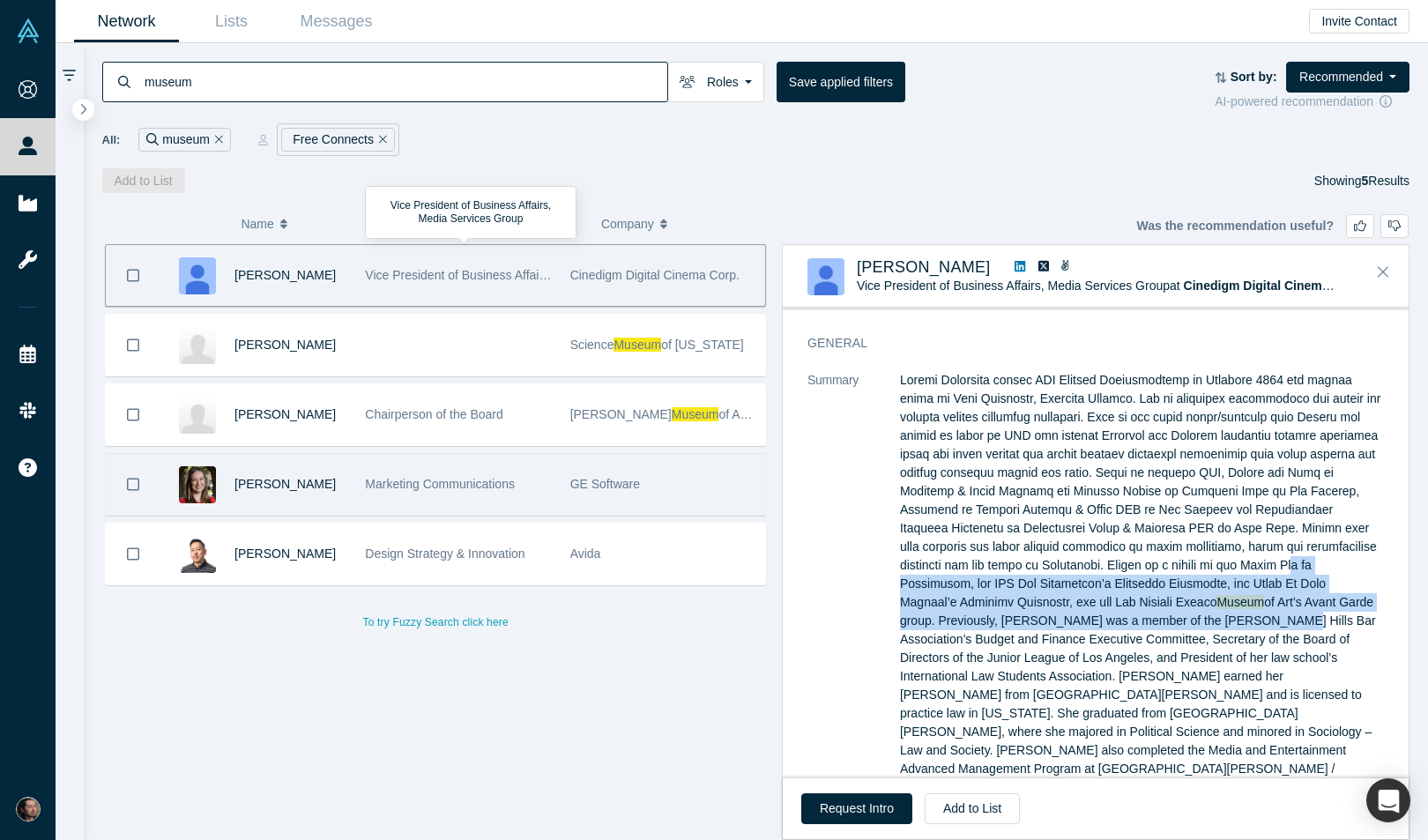
drag, startPoint x: 1031, startPoint y: 564, endPoint x: 952, endPoint y: 615, distance: 94.0
click at [952, 615] on p "Museum of Art’s Avant Garde group. Previously, Alison was a member of the Bever…" at bounding box center [1142, 584] width 484 height 425
drag, startPoint x: 952, startPoint y: 615, endPoint x: 950, endPoint y: 577, distance: 38.1
click at [950, 577] on p "Museum of Art’s Avant Garde group. Previously, Alison was a member of the Bever…" at bounding box center [1142, 584] width 484 height 425
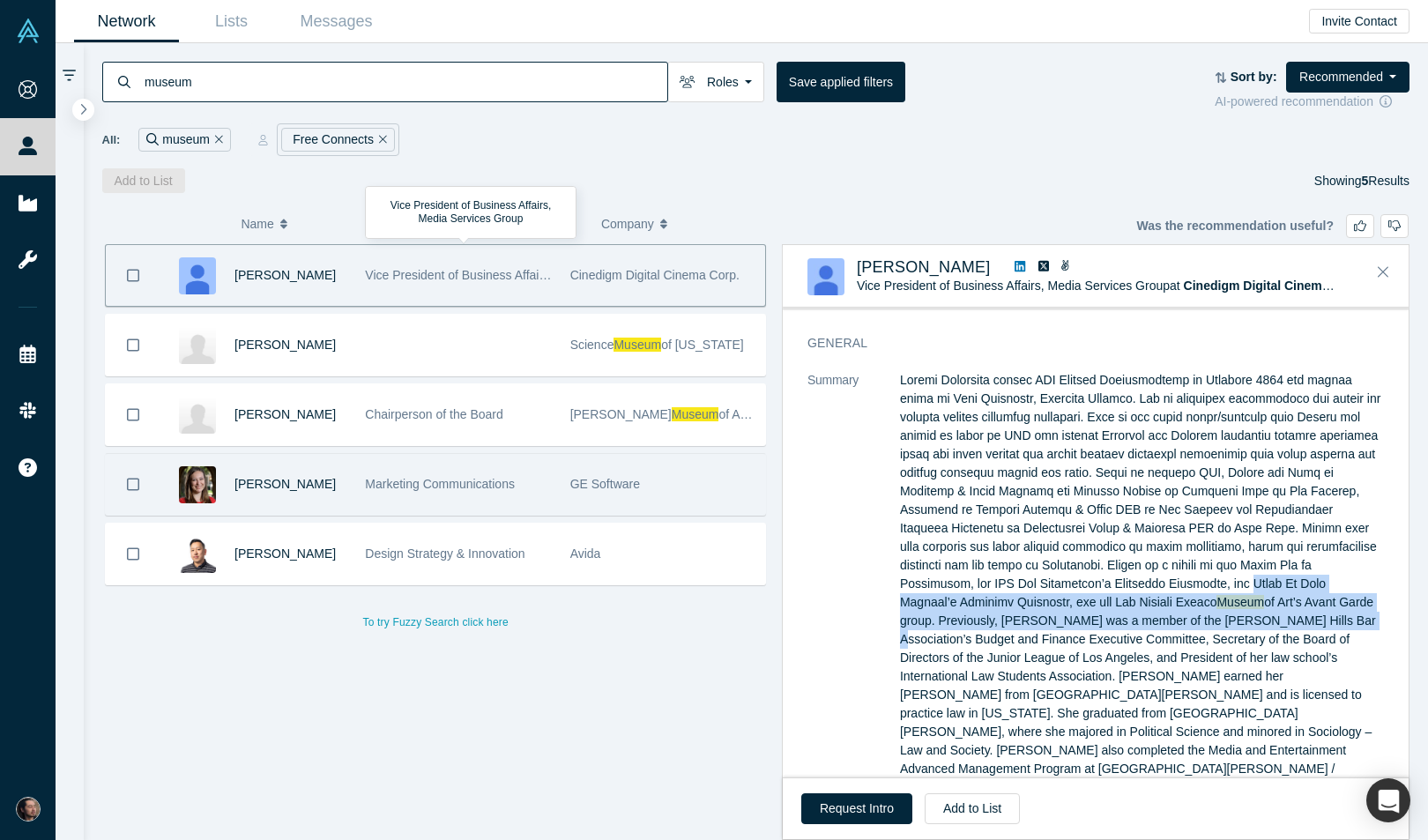
click at [950, 577] on p "Museum of Art’s Avant Garde group. Previously, Alison was a member of the Bever…" at bounding box center [1142, 584] width 484 height 425
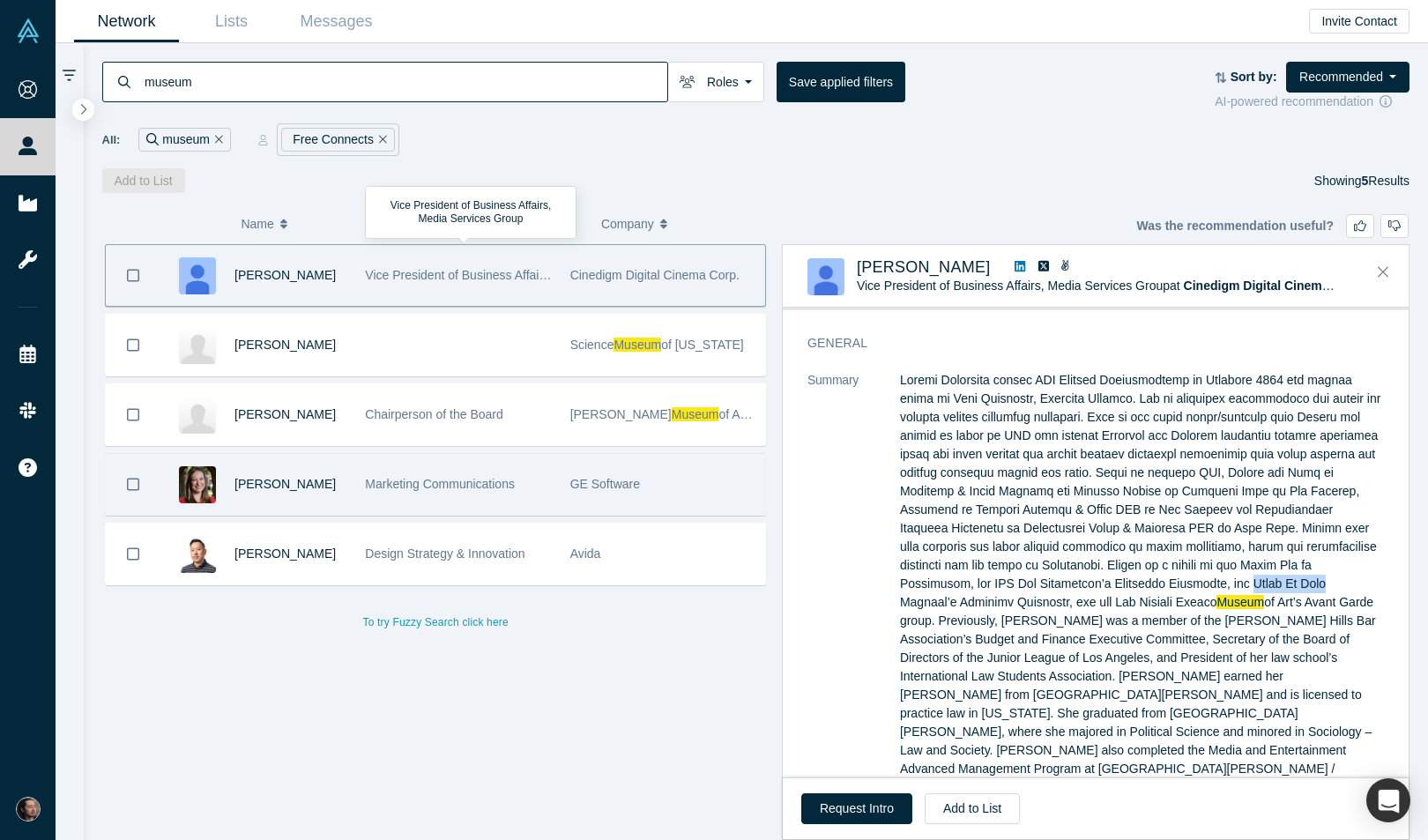
drag, startPoint x: 950, startPoint y: 577, endPoint x: 984, endPoint y: 583, distance: 34.5
click at [984, 583] on p "Museum of Art’s Avant Garde group. Previously, Alison was a member of the Bever…" at bounding box center [1142, 584] width 484 height 425
click at [382, 142] on icon "Remove Filter" at bounding box center [383, 140] width 8 height 13
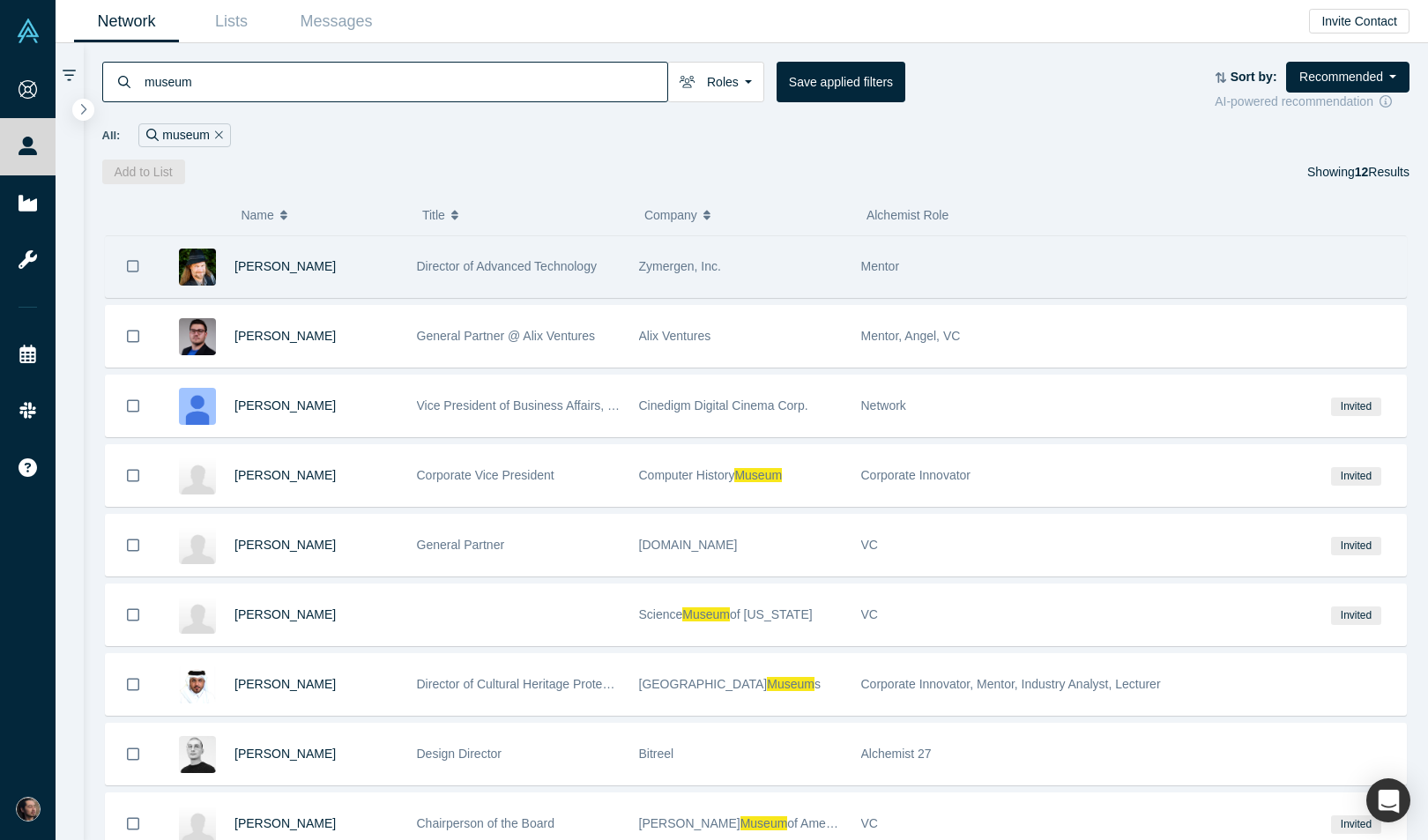
click at [592, 272] on span "Director of Advanced Technology" at bounding box center [508, 267] width 180 height 14
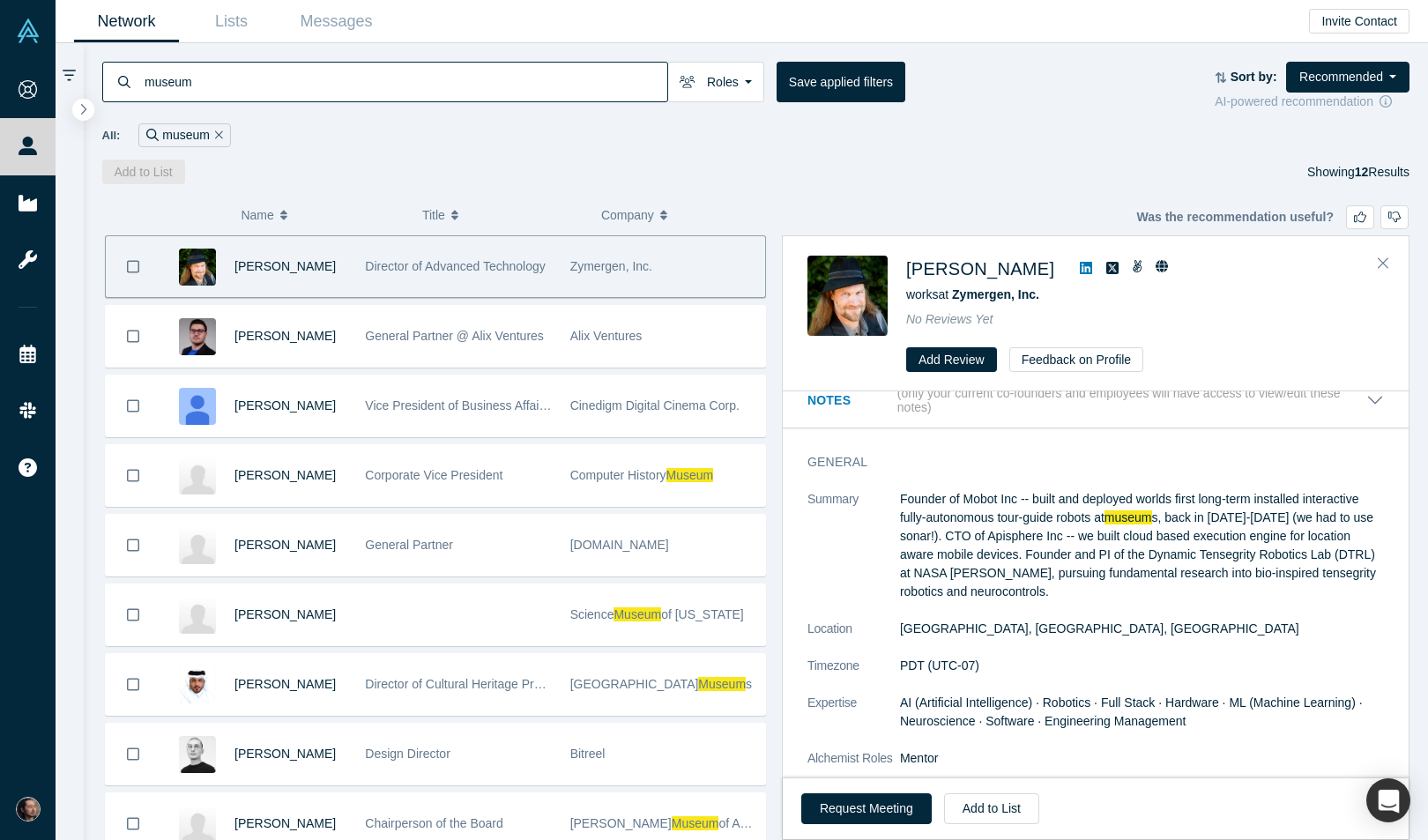
scroll to position [20, 0]
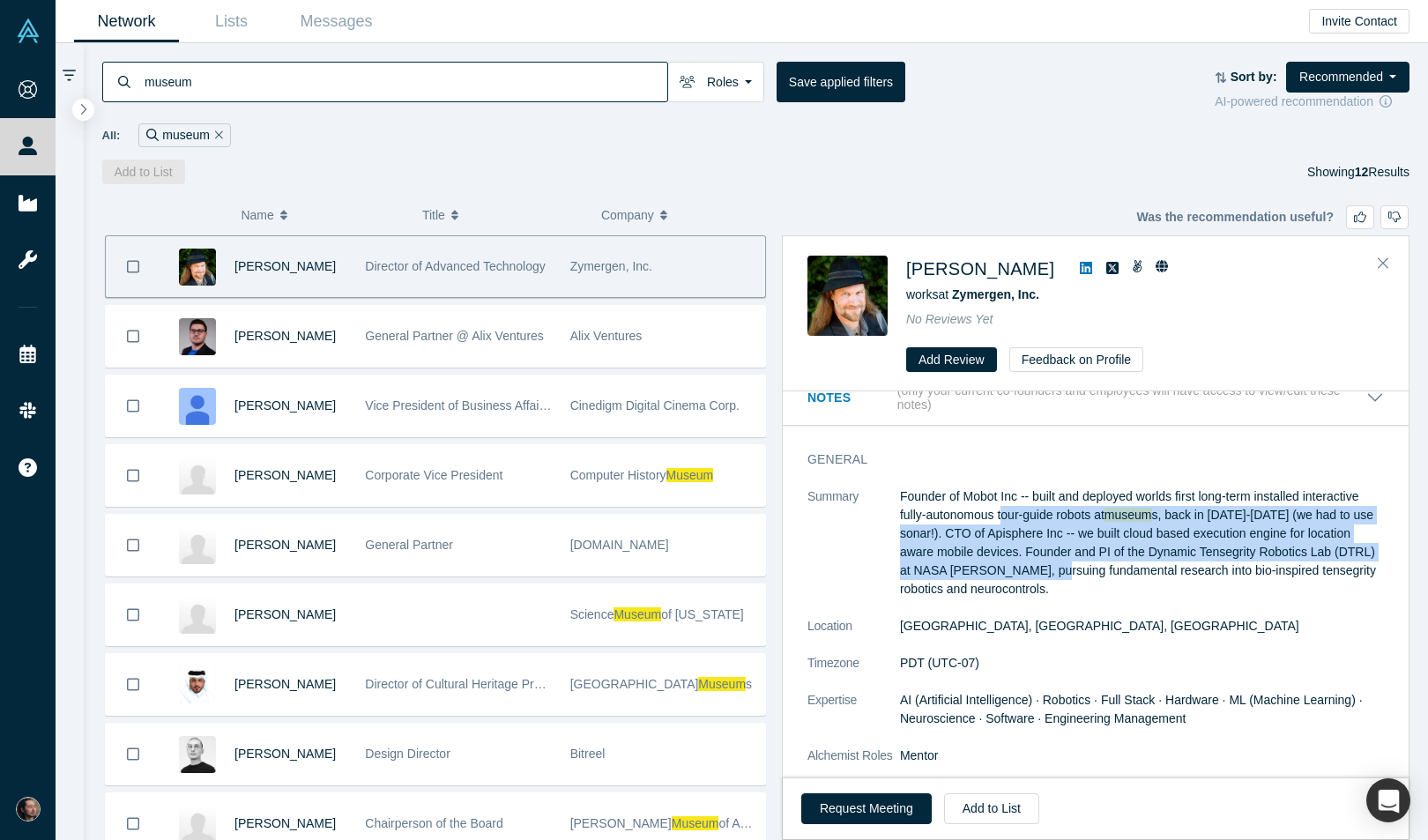
drag, startPoint x: 1005, startPoint y: 520, endPoint x: 1084, endPoint y: 570, distance: 93.5
click at [1084, 570] on p "Founder of Mobot Inc -- built and deployed worlds first long-term installed int…" at bounding box center [1142, 543] width 484 height 111
drag, startPoint x: 1084, startPoint y: 570, endPoint x: 1059, endPoint y: 520, distance: 55.9
click at [1059, 520] on p "Founder of Mobot Inc -- built and deployed worlds first long-term installed int…" at bounding box center [1142, 543] width 484 height 111
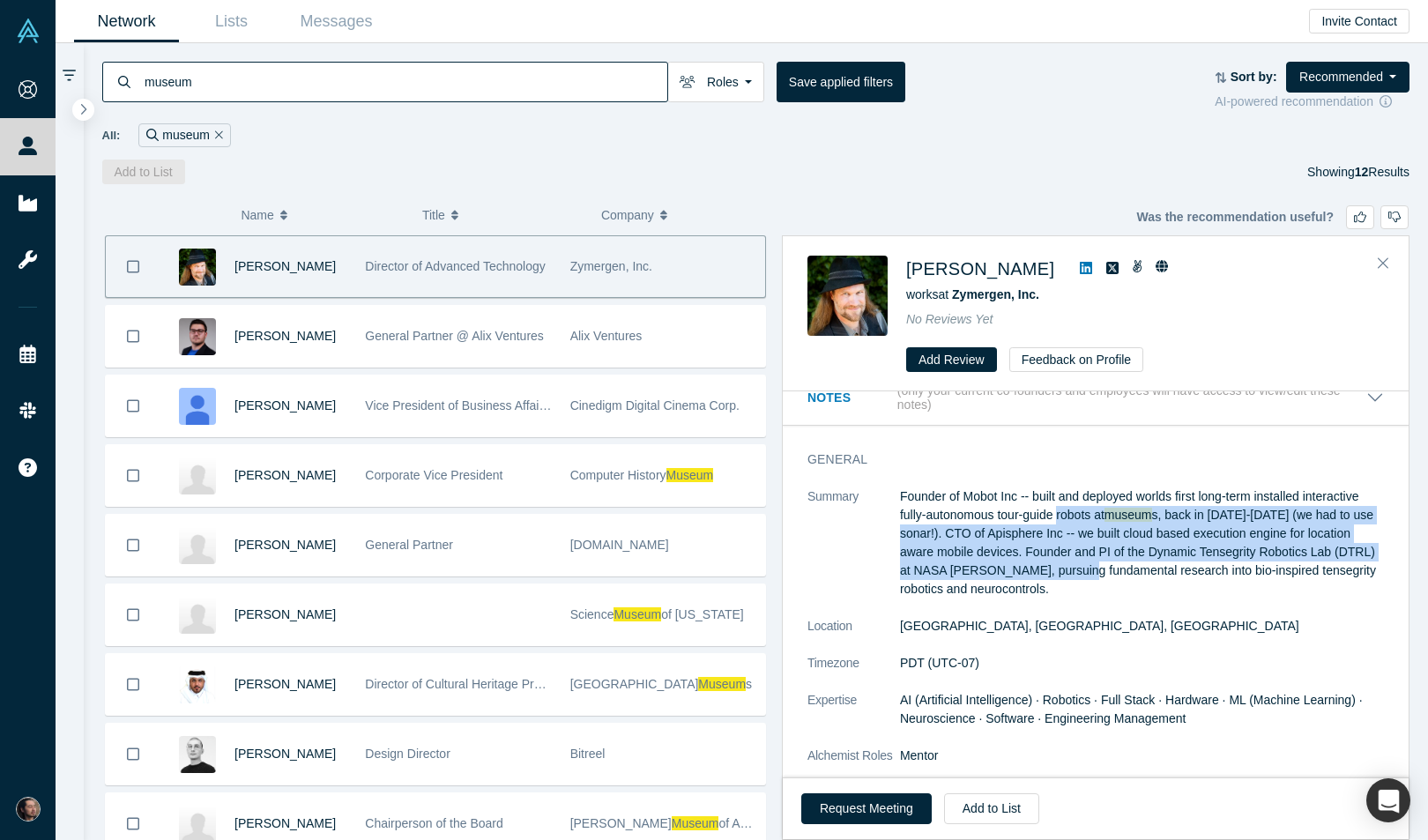
click at [1059, 520] on p "Founder of Mobot Inc -- built and deployed worlds first long-term installed int…" at bounding box center [1142, 543] width 484 height 111
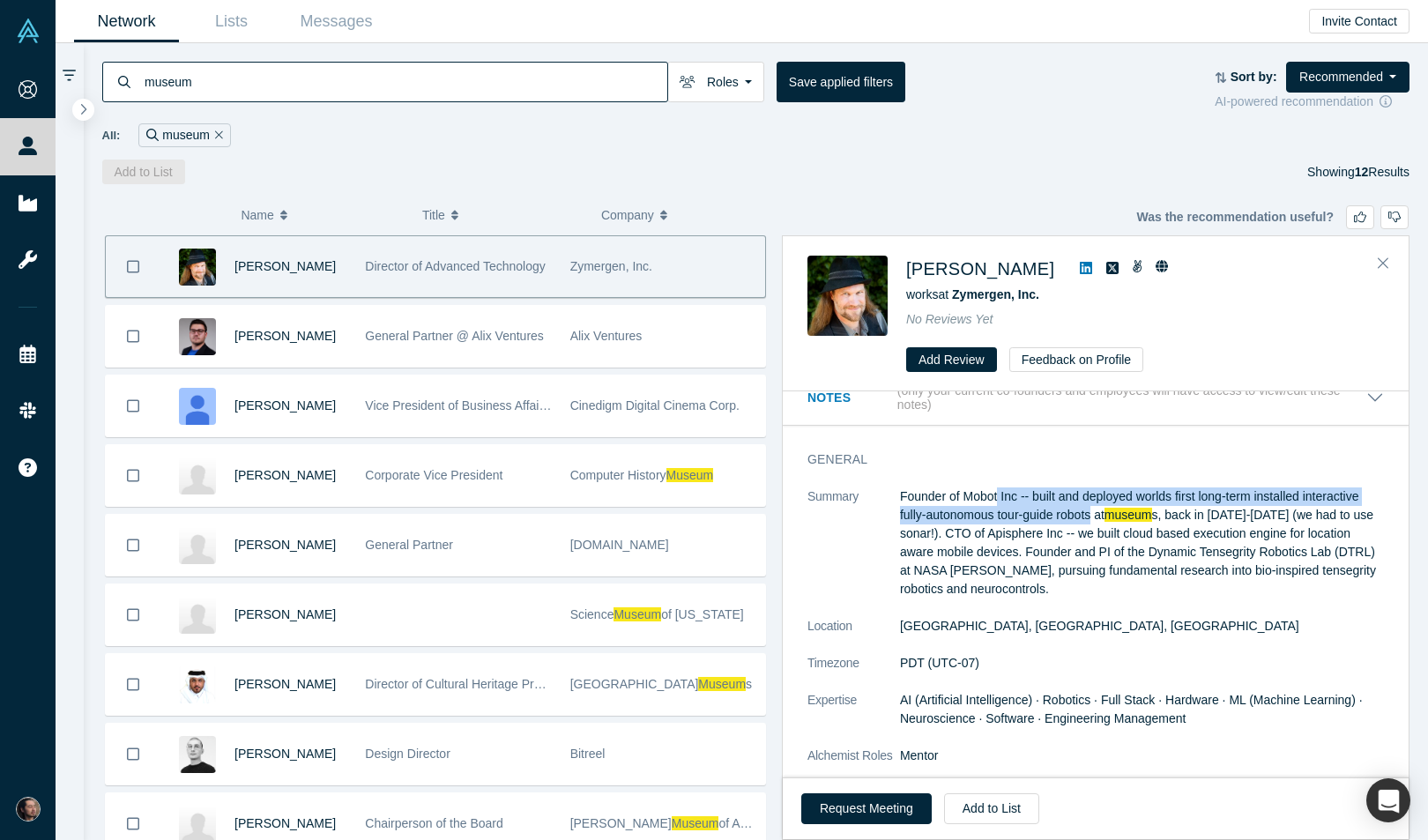
drag, startPoint x: 1059, startPoint y: 520, endPoint x: 1000, endPoint y: 504, distance: 61.1
click at [1000, 504] on p "Founder of Mobot Inc -- built and deployed worlds first long-term installed int…" at bounding box center [1142, 543] width 484 height 111
drag, startPoint x: 1000, startPoint y: 504, endPoint x: 1129, endPoint y: 511, distance: 129.2
click at [1129, 511] on p "Founder of Mobot Inc -- built and deployed worlds first long-term installed int…" at bounding box center [1142, 543] width 484 height 111
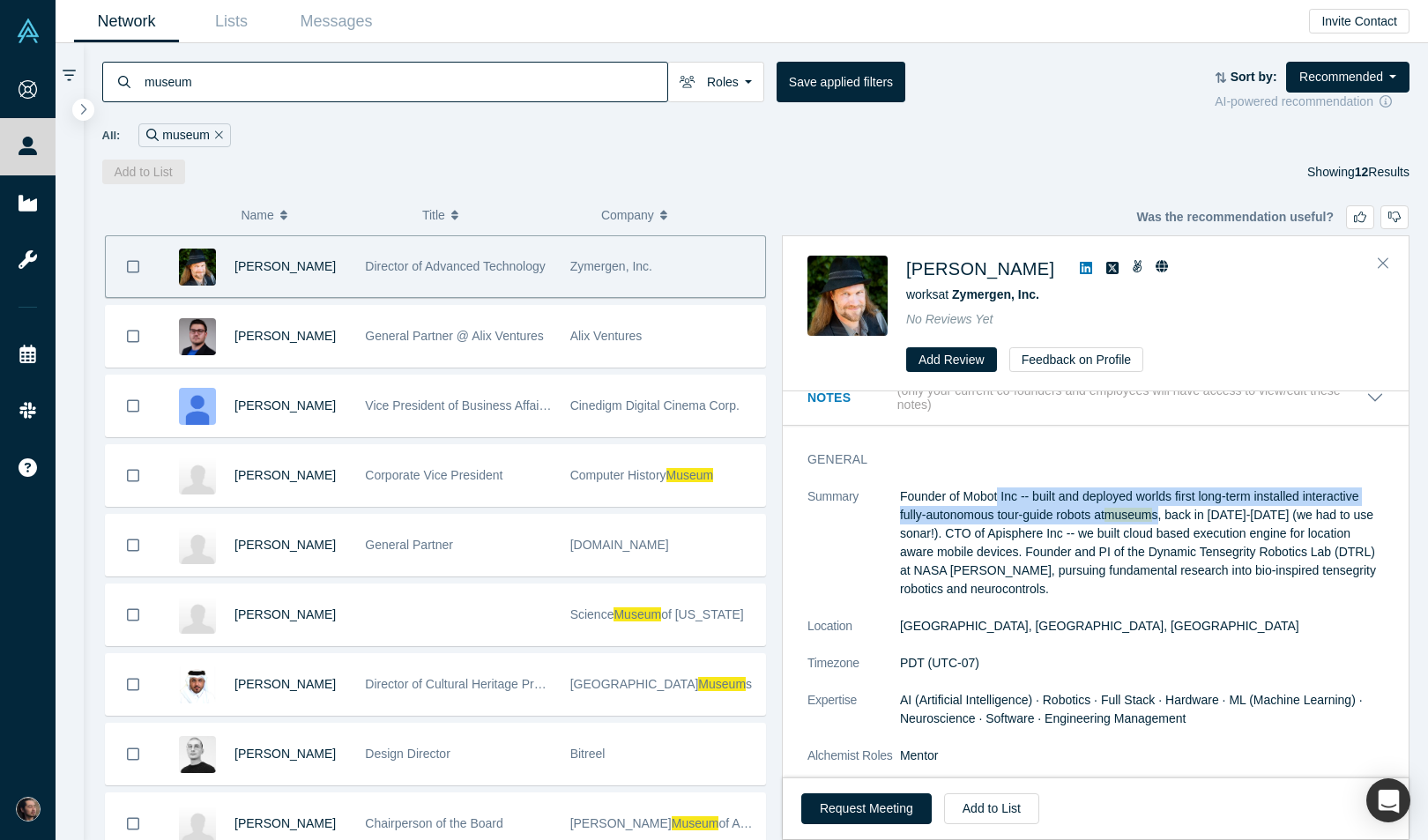
click at [1129, 511] on span "museum" at bounding box center [1129, 515] width 48 height 14
drag, startPoint x: 1129, startPoint y: 511, endPoint x: 1070, endPoint y: 495, distance: 61.1
click at [1070, 495] on p "Founder of Mobot Inc -- built and deployed worlds first long-term installed int…" at bounding box center [1142, 543] width 484 height 111
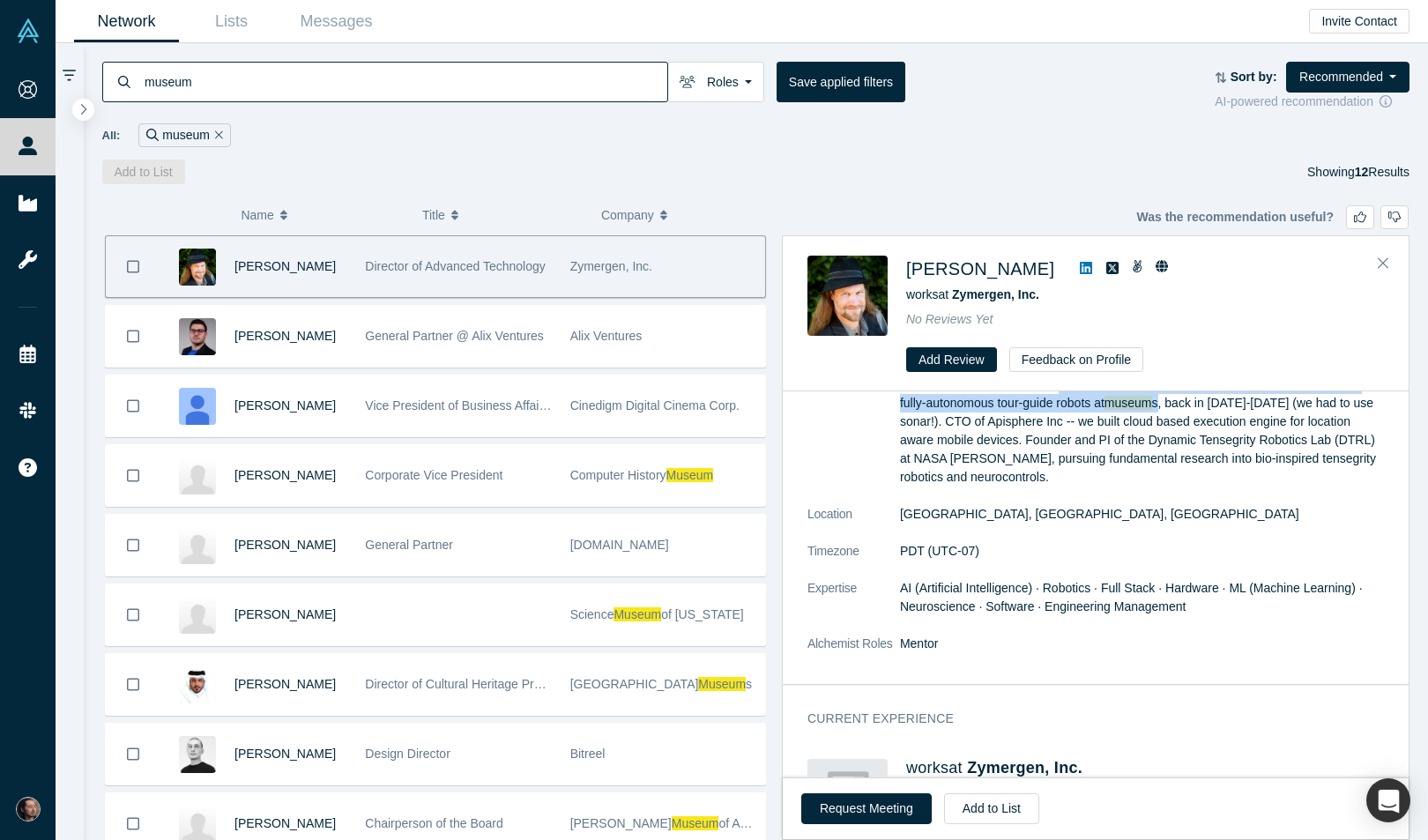
scroll to position [0, 0]
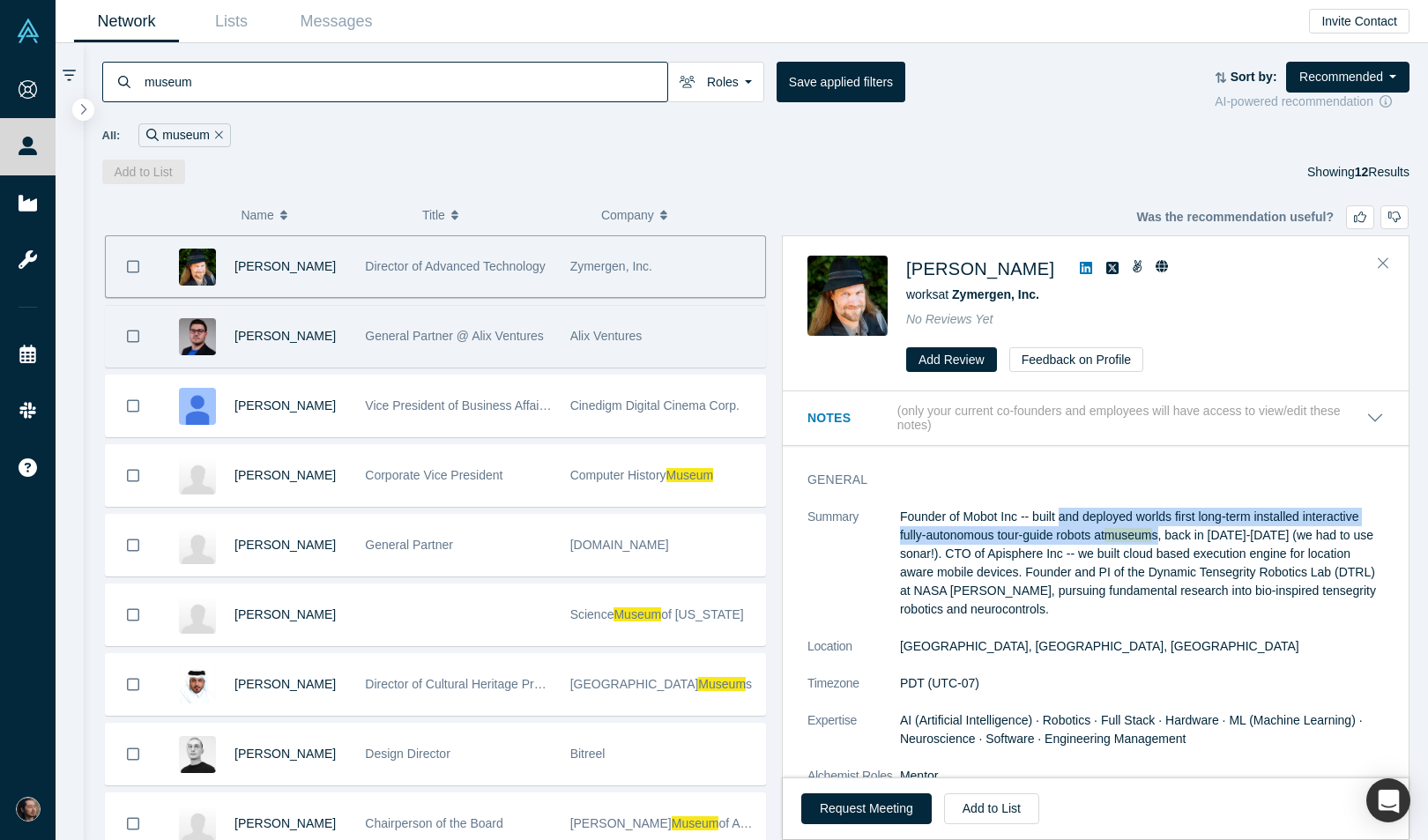
click at [522, 333] on span "General Partner @ Alix Ventures" at bounding box center [454, 336] width 179 height 14
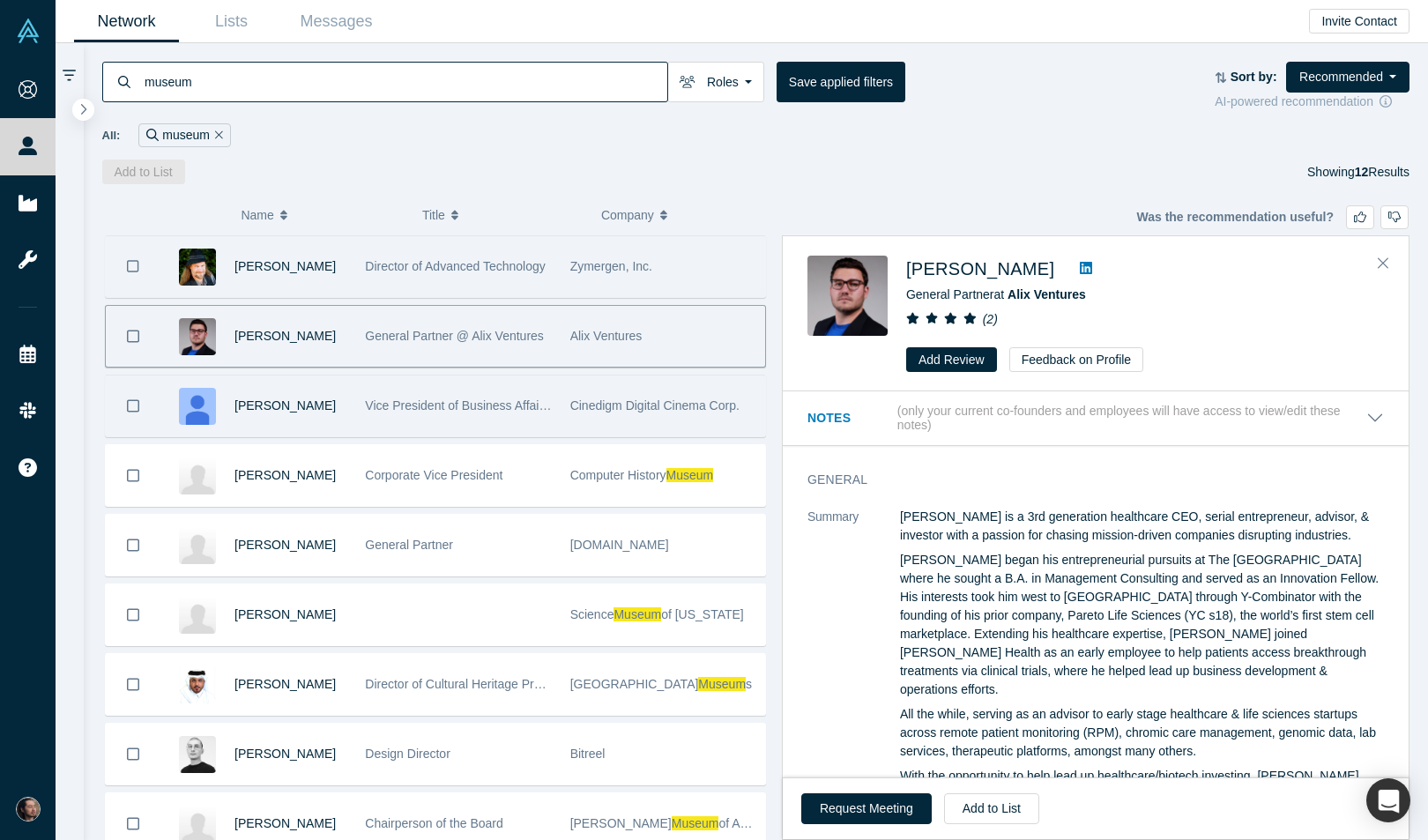
click at [614, 421] on div "Cinedigm Digital Cinema Corp." at bounding box center [664, 406] width 186 height 60
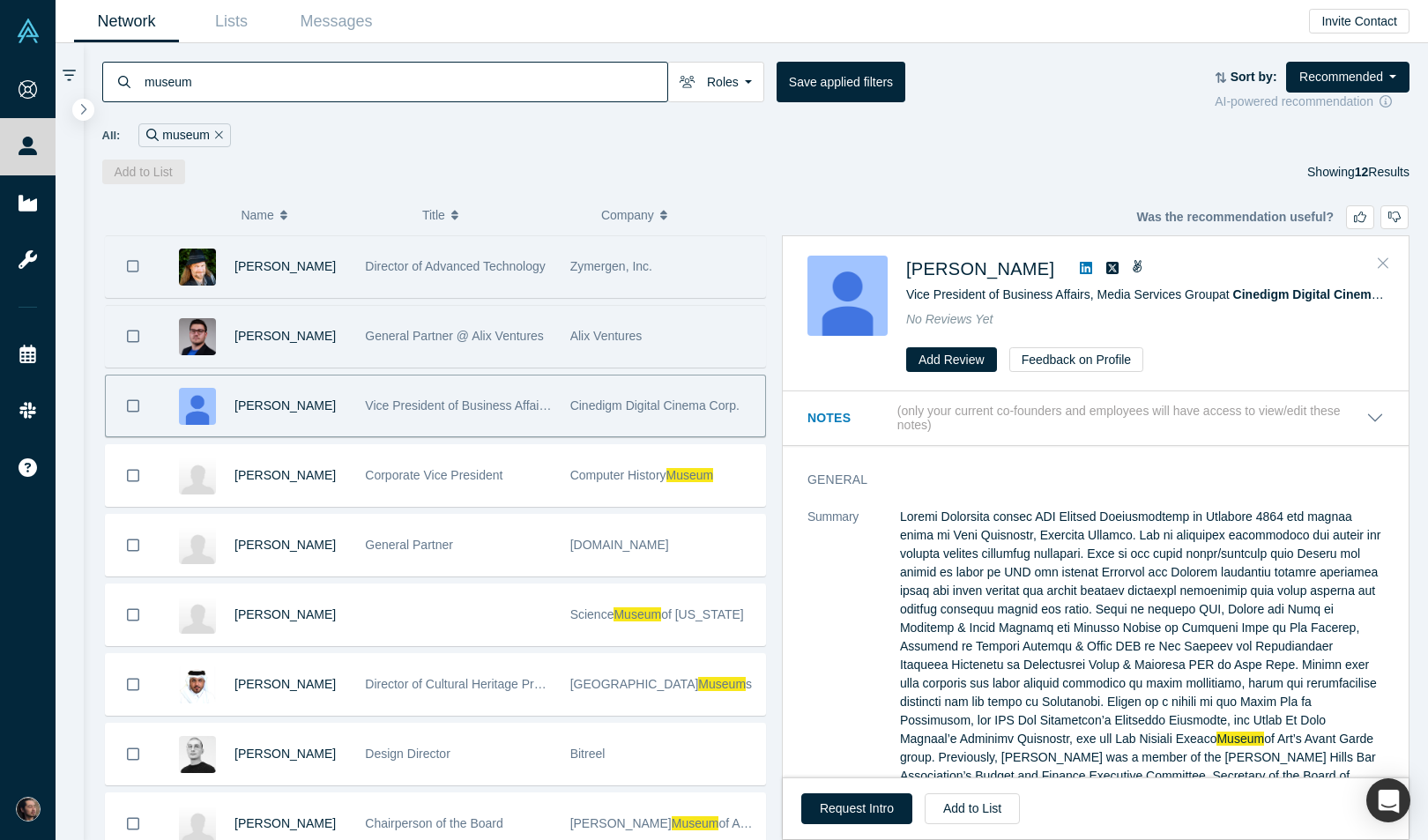
click at [1381, 260] on icon "Close" at bounding box center [1384, 263] width 11 height 16
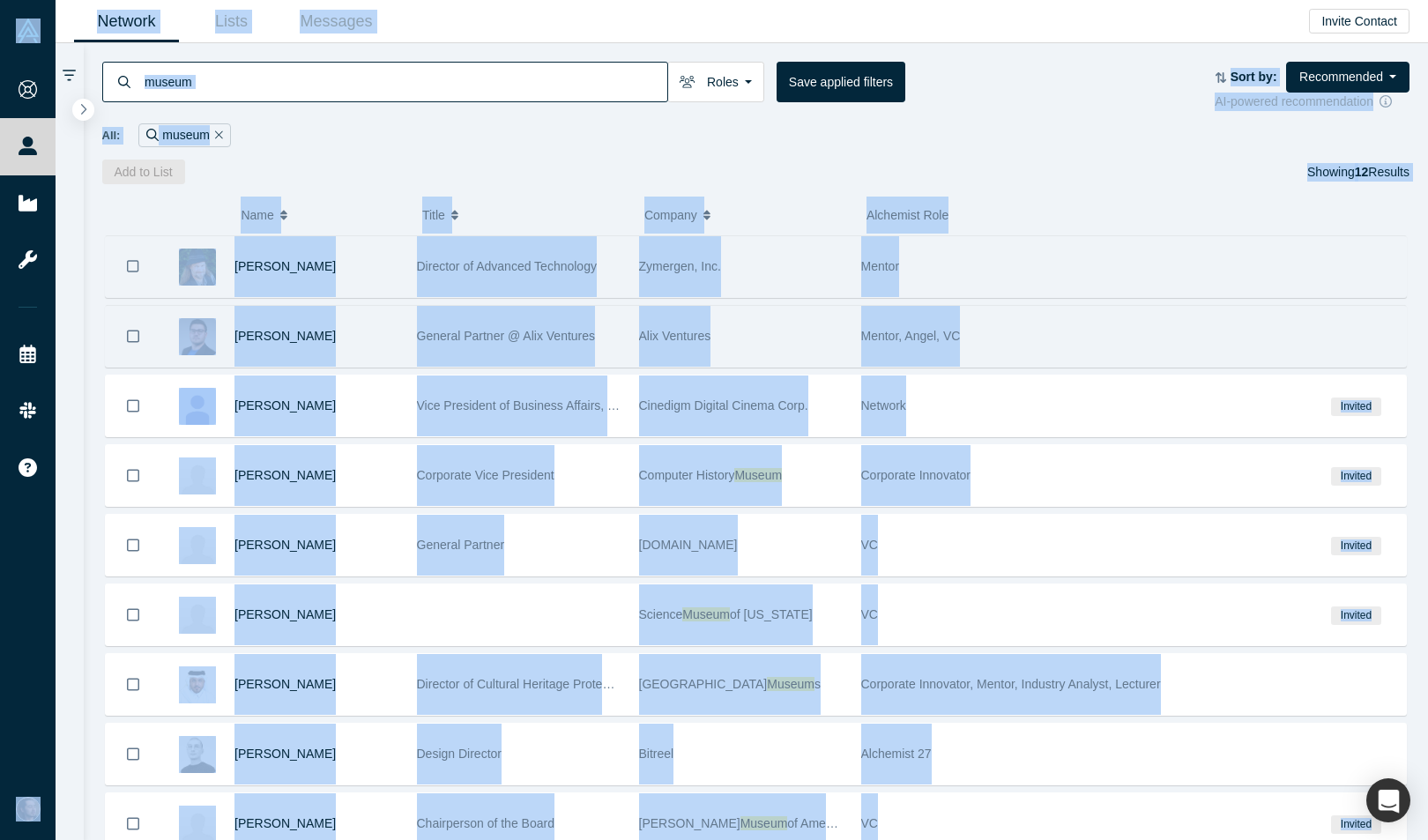
copy body "Onboarding People Startups Resources Events Slack Help Contact Us GDPR My Accou…"
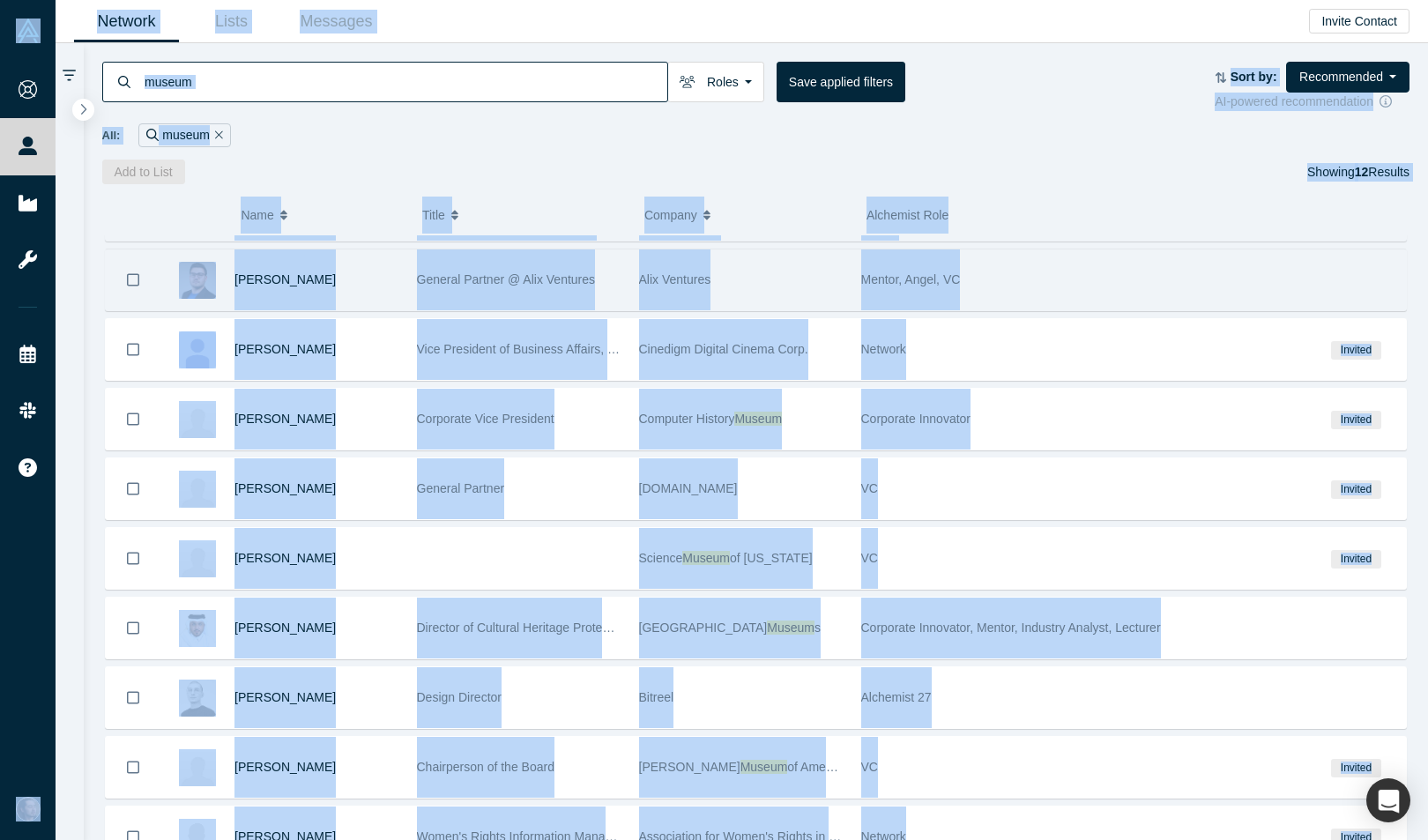
scroll to position [272, 0]
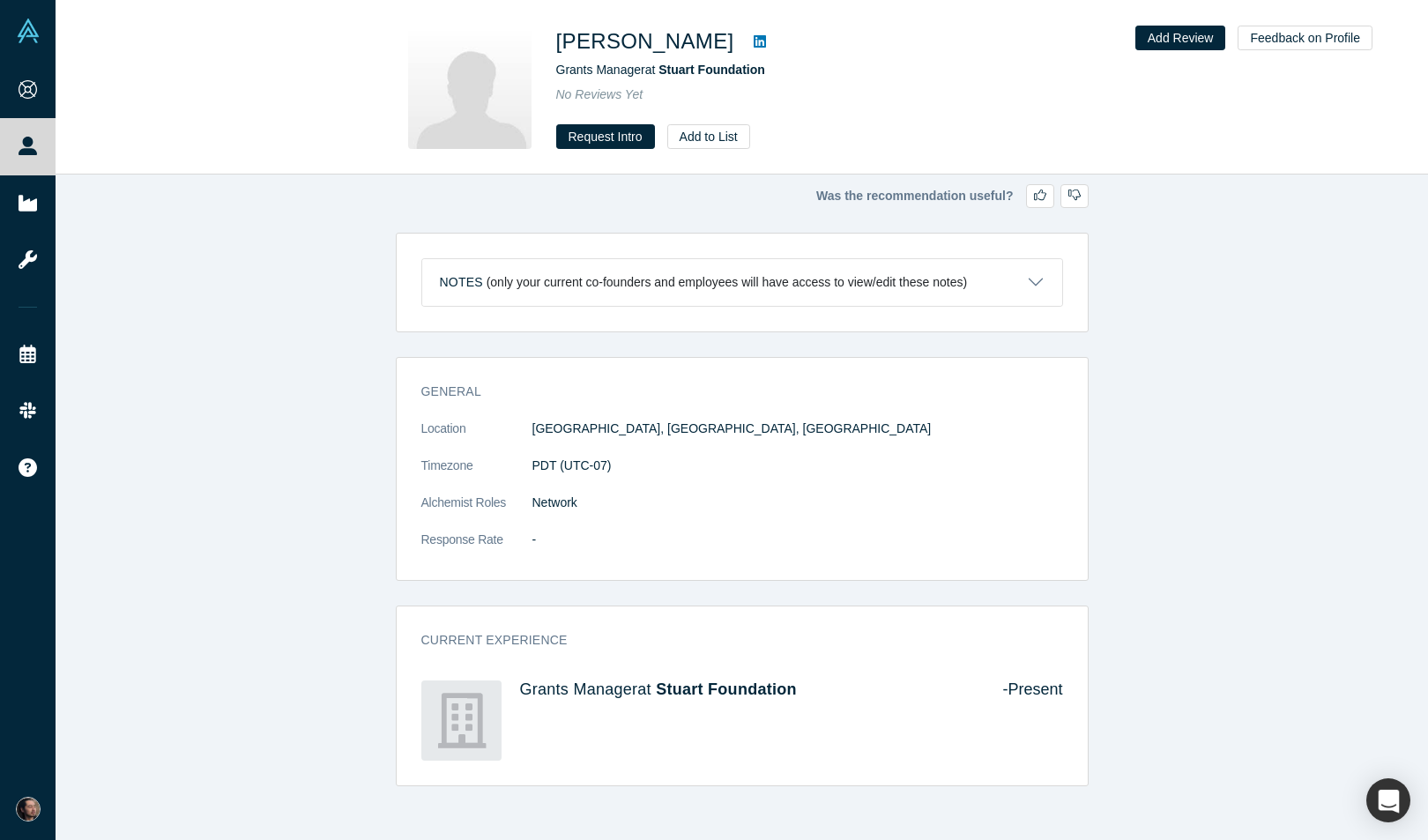
click at [754, 40] on icon at bounding box center [760, 41] width 13 height 13
click at [740, 71] on span "Stuart Foundation" at bounding box center [712, 69] width 106 height 14
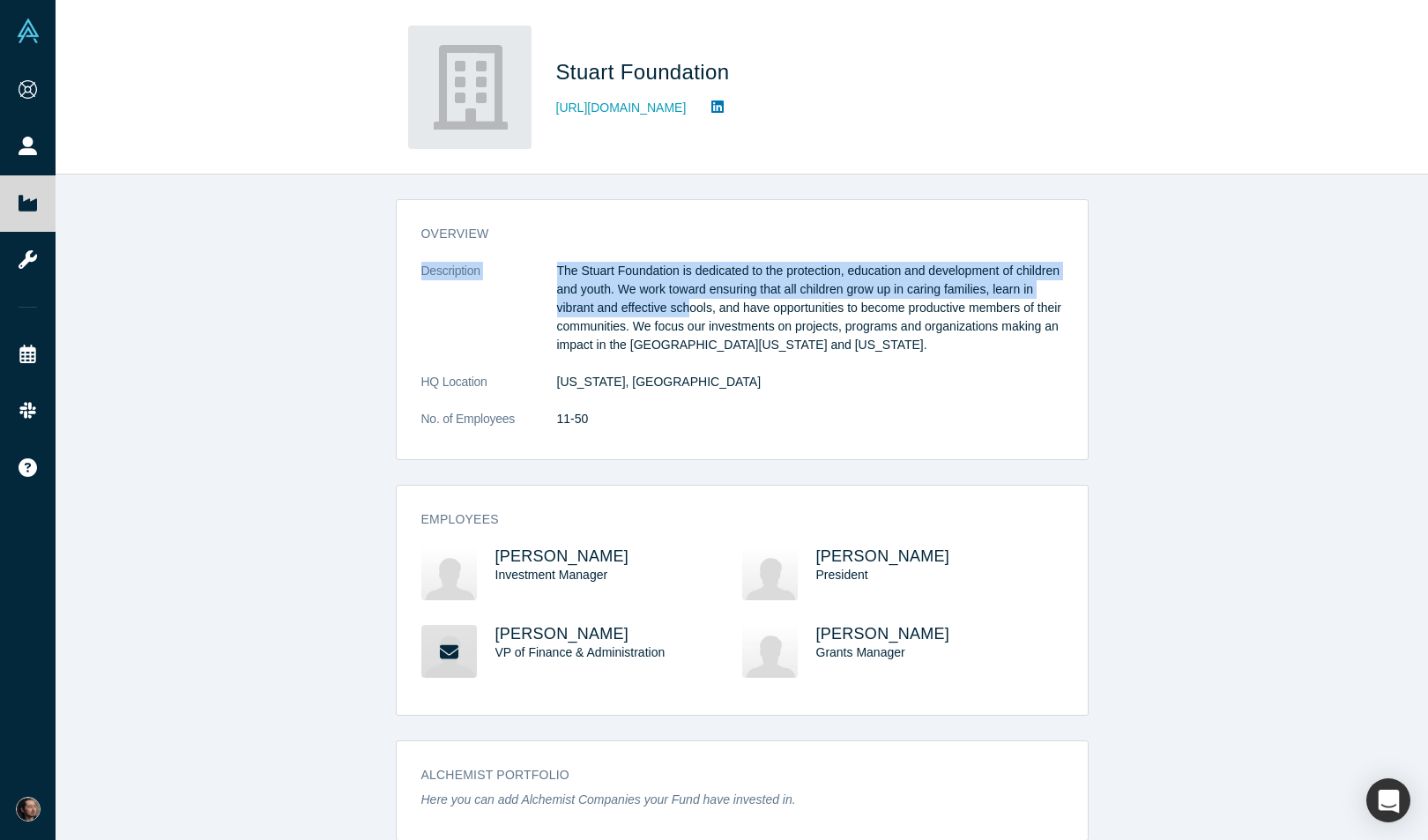
drag, startPoint x: 674, startPoint y: 235, endPoint x: 739, endPoint y: 302, distance: 93.3
click at [739, 303] on div "overview Description The Stuart Foundation is dedicated to the protection, educ…" at bounding box center [742, 336] width 691 height 247
click at [739, 302] on p "The Stuart Foundation is dedicated to the protection, education and development…" at bounding box center [810, 307] width 506 height 93
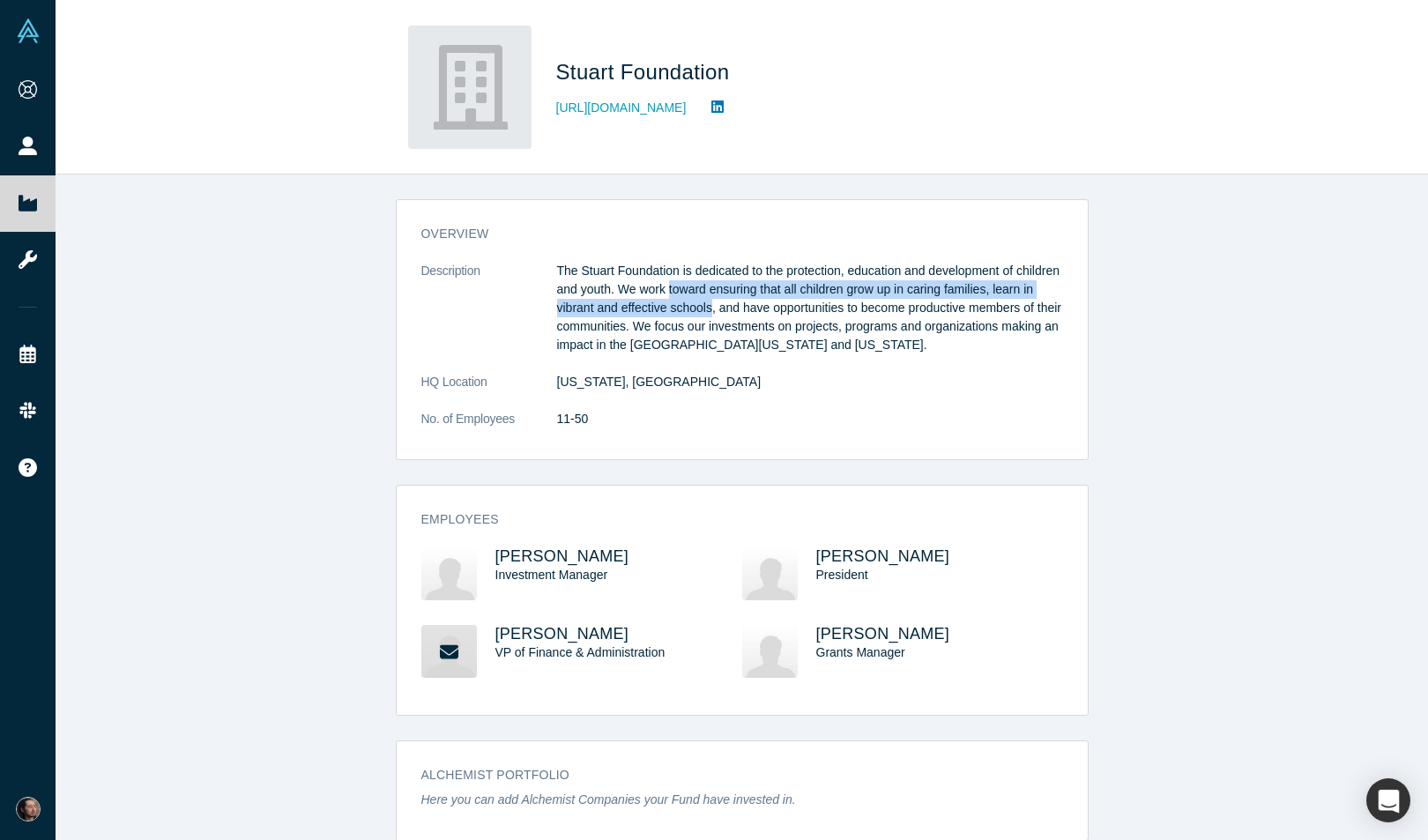
drag, startPoint x: 739, startPoint y: 302, endPoint x: 730, endPoint y: 288, distance: 16.6
click at [730, 288] on p "The Stuart Foundation is dedicated to the protection, education and development…" at bounding box center [810, 307] width 506 height 93
drag, startPoint x: 730, startPoint y: 288, endPoint x: 866, endPoint y: 333, distance: 143.3
click at [866, 333] on p "The Stuart Foundation is dedicated to the protection, education and development…" at bounding box center [810, 307] width 506 height 93
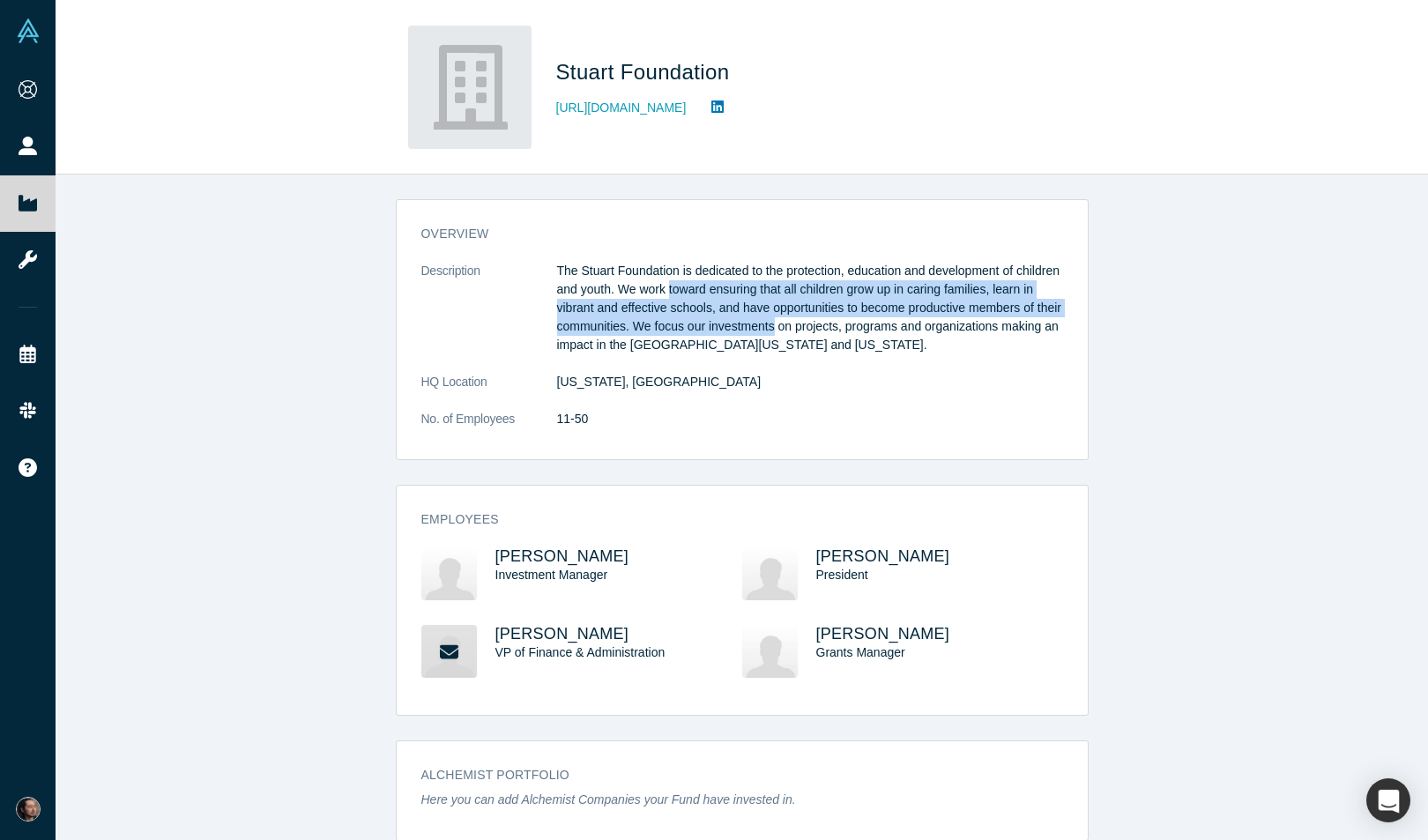
click at [866, 333] on p "The Stuart Foundation is dedicated to the protection, education and development…" at bounding box center [810, 307] width 506 height 93
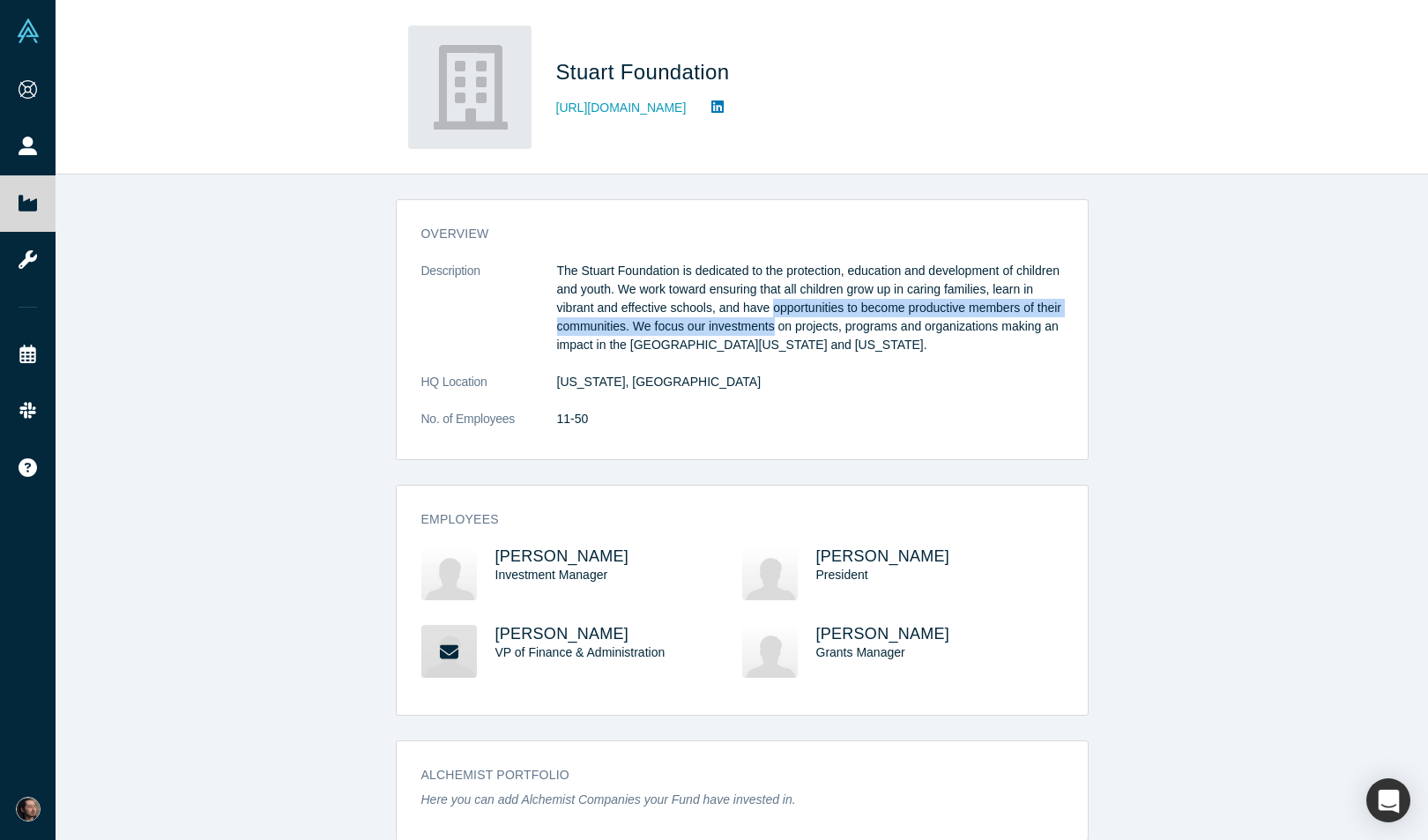
drag, startPoint x: 866, startPoint y: 333, endPoint x: 853, endPoint y: 302, distance: 33.6
click at [853, 302] on p "The Stuart Foundation is dedicated to the protection, education and development…" at bounding box center [810, 307] width 506 height 93
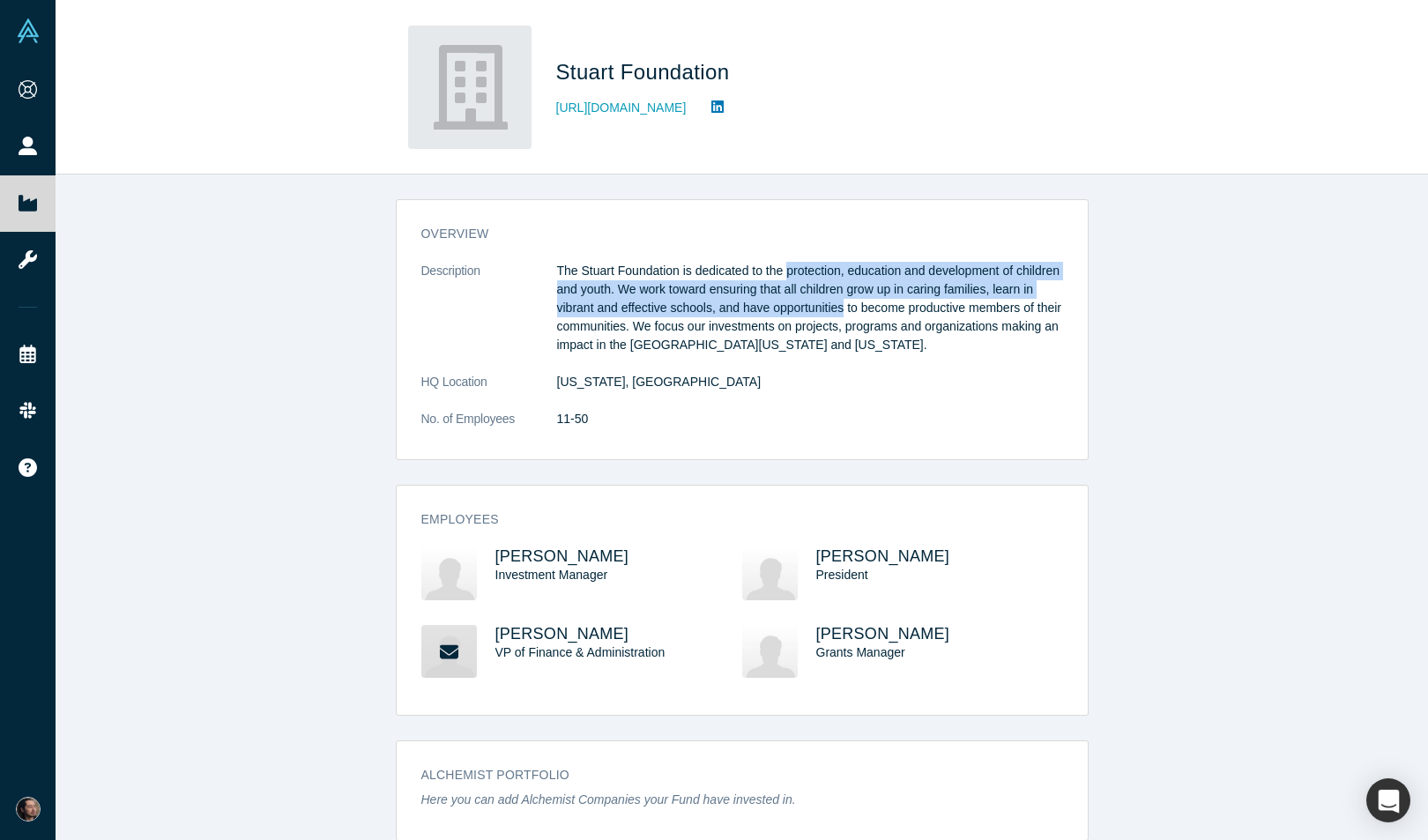
drag, startPoint x: 853, startPoint y: 302, endPoint x: 799, endPoint y: 268, distance: 63.8
click at [799, 268] on p "The Stuart Foundation is dedicated to the protection, education and development…" at bounding box center [810, 307] width 506 height 93
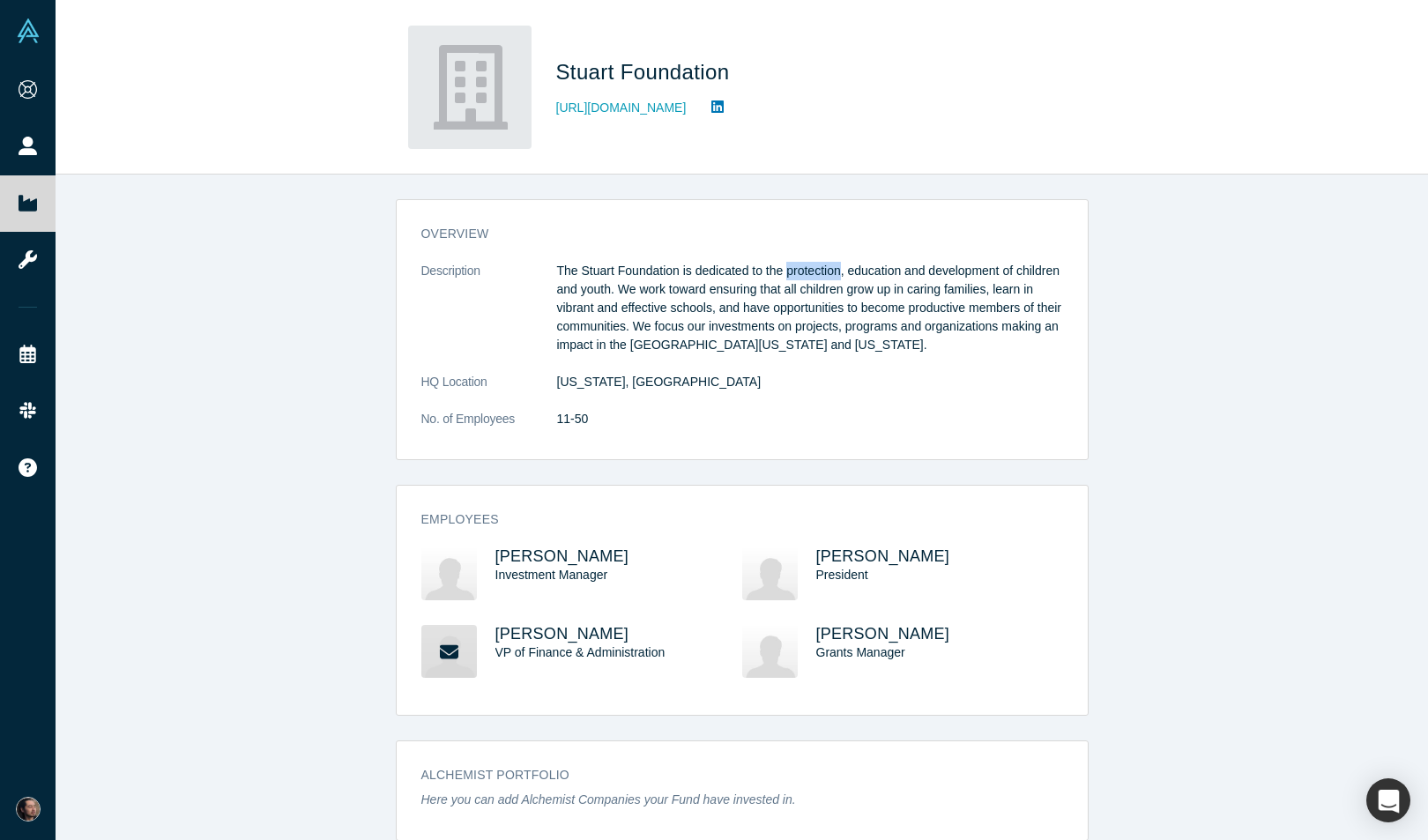
drag, startPoint x: 799, startPoint y: 268, endPoint x: 828, endPoint y: 314, distance: 54.4
click at [828, 314] on p "The Stuart Foundation is dedicated to the protection, education and development…" at bounding box center [810, 307] width 506 height 93
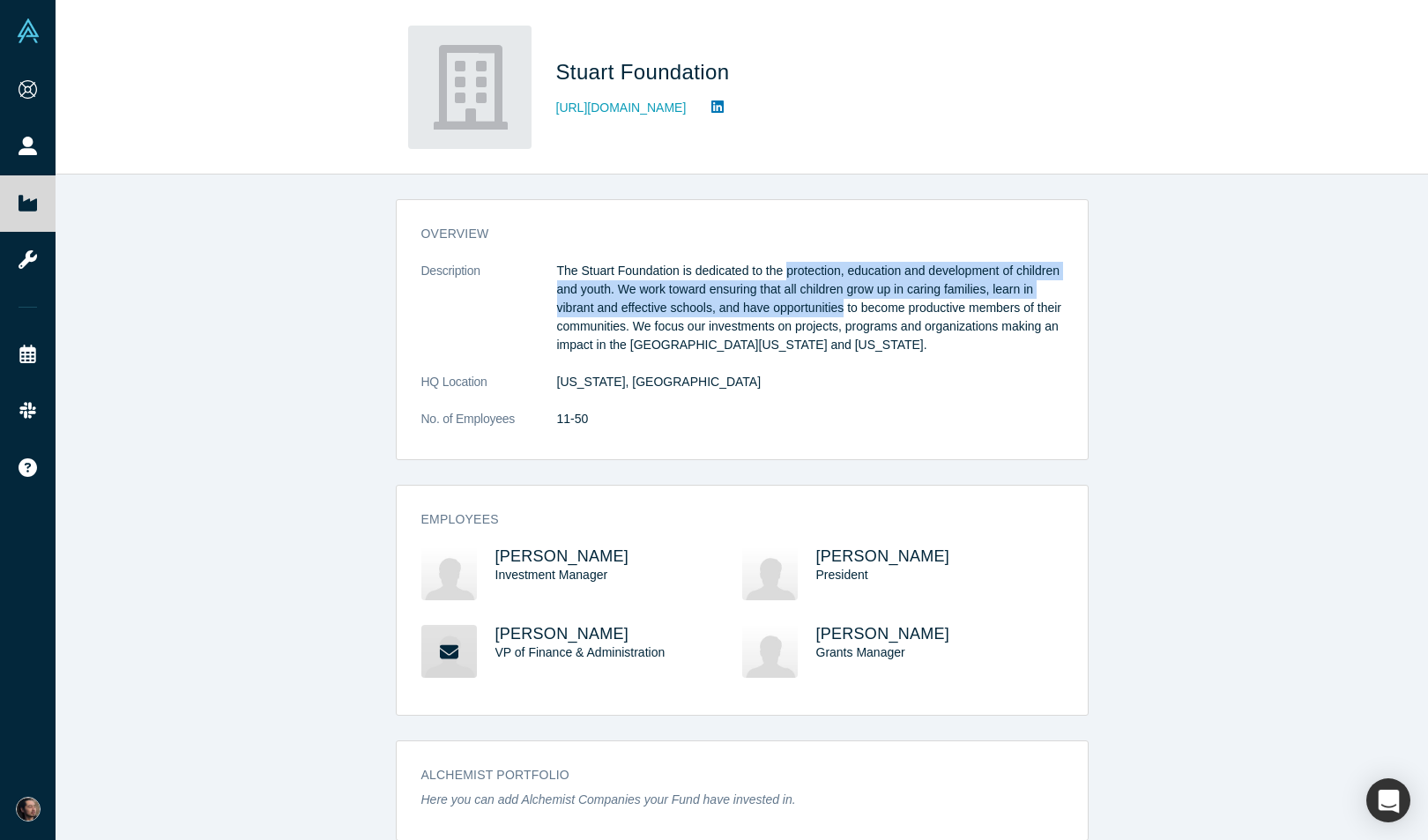
scroll to position [25, 0]
